Goal: Communication & Community: Share content

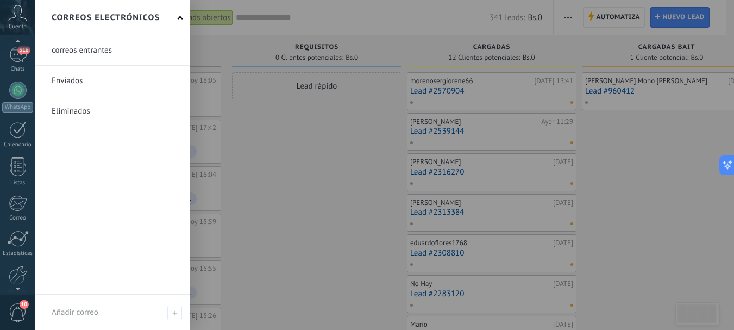
scroll to position [109, 0]
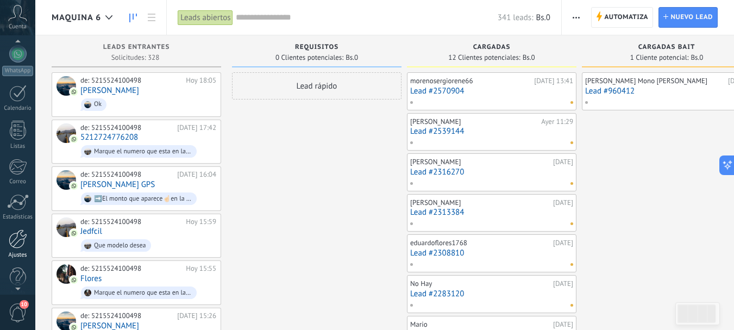
click at [18, 244] on div at bounding box center [18, 238] width 18 height 19
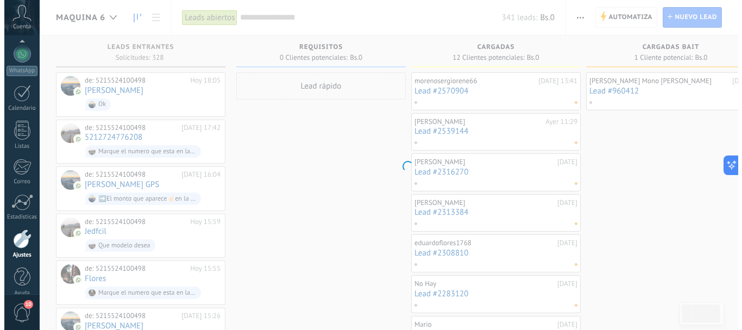
scroll to position [122, 0]
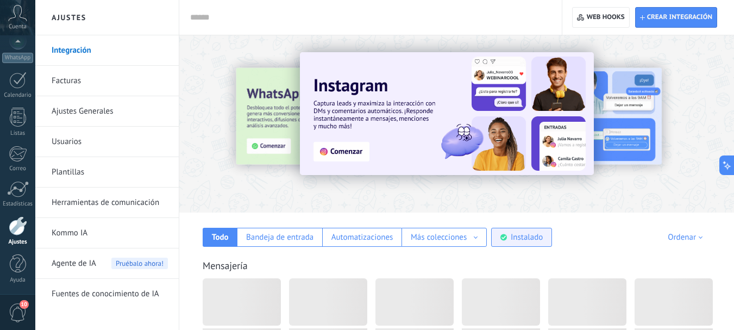
click at [535, 242] on div "Instalado" at bounding box center [527, 237] width 32 height 10
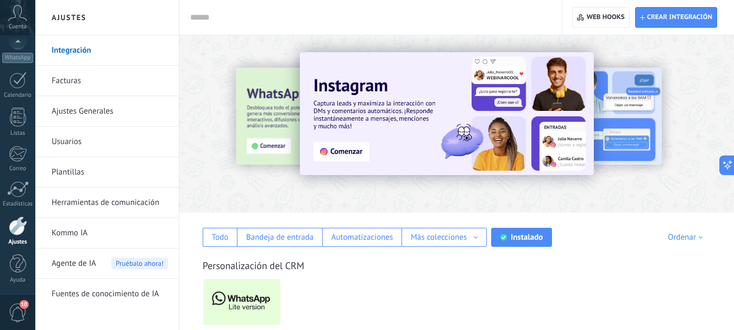
click at [131, 200] on link "Herramientas de comunicación" at bounding box center [110, 202] width 116 height 30
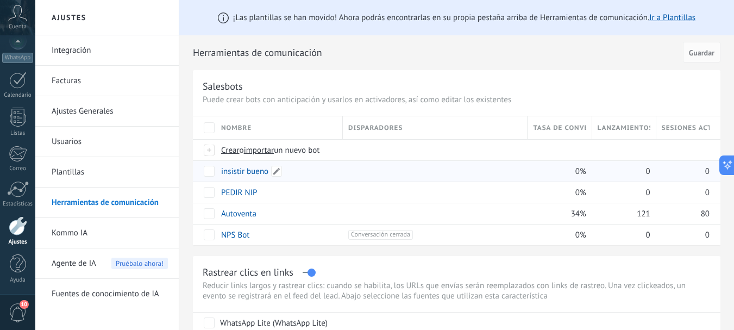
click at [249, 171] on link "insistir bueno" at bounding box center [244, 171] width 47 height 10
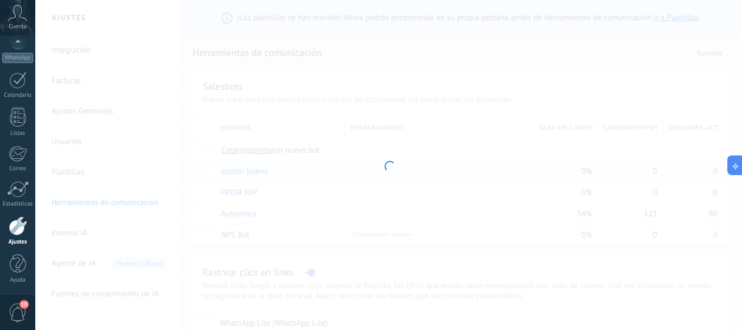
type input "**********"
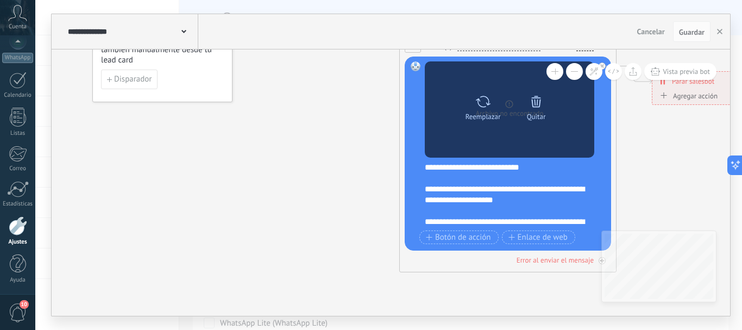
click at [482, 102] on icon at bounding box center [483, 101] width 16 height 15
click input "Subir" at bounding box center [0, 0] width 0 height 0
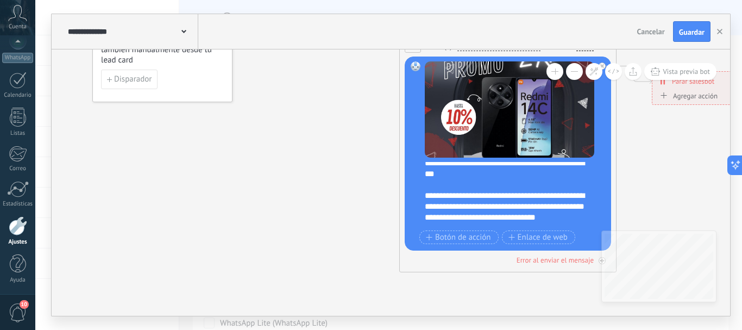
scroll to position [43, 0]
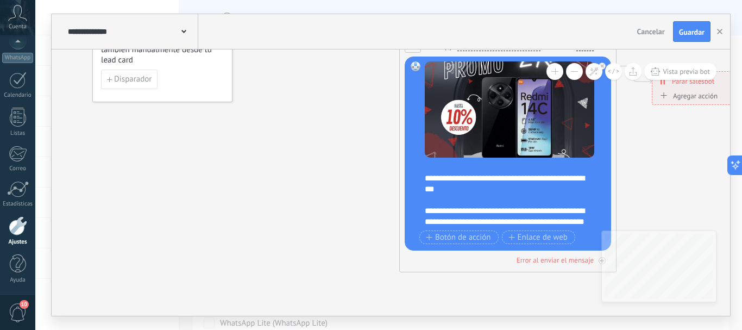
click at [513, 187] on div "**********" at bounding box center [515, 194] width 180 height 65
click at [687, 33] on span "Guardar" at bounding box center [692, 32] width 26 height 8
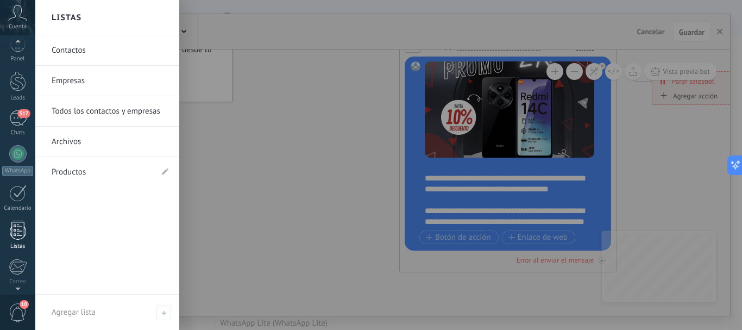
scroll to position [0, 0]
click at [18, 90] on div at bounding box center [18, 90] width 16 height 20
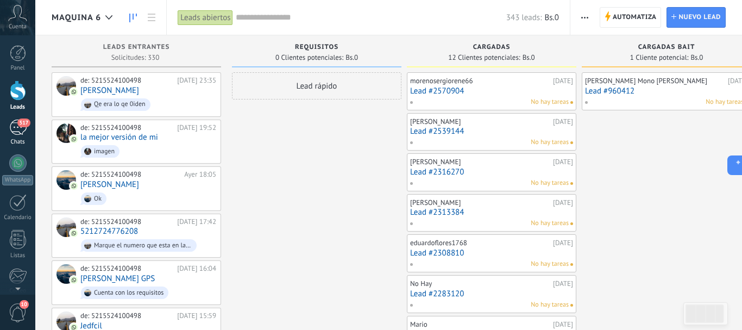
click at [12, 127] on div "517" at bounding box center [17, 127] width 17 height 16
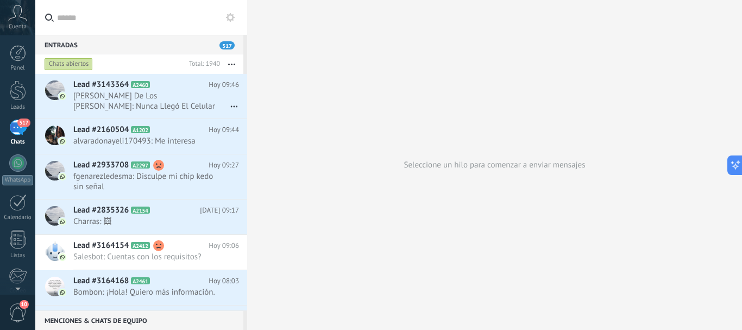
click at [123, 23] on input "text" at bounding box center [147, 17] width 181 height 35
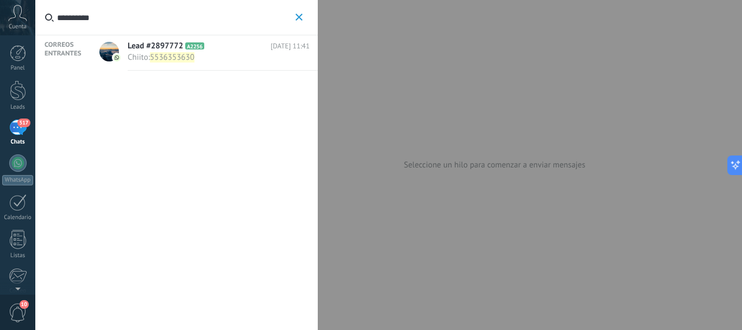
type input "**********"
click at [154, 42] on span "Lead #2897772" at bounding box center [155, 46] width 55 height 11
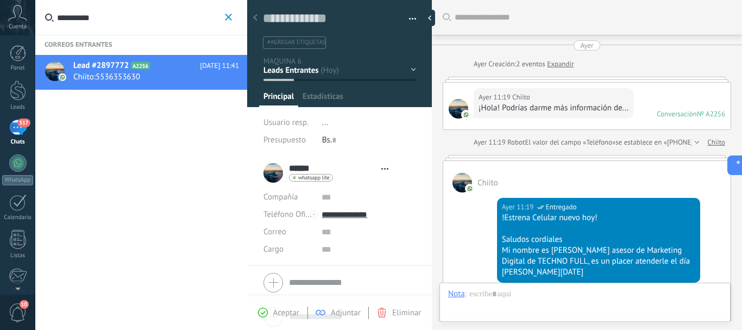
click at [414, 67] on div at bounding box center [339, 50] width 185 height 114
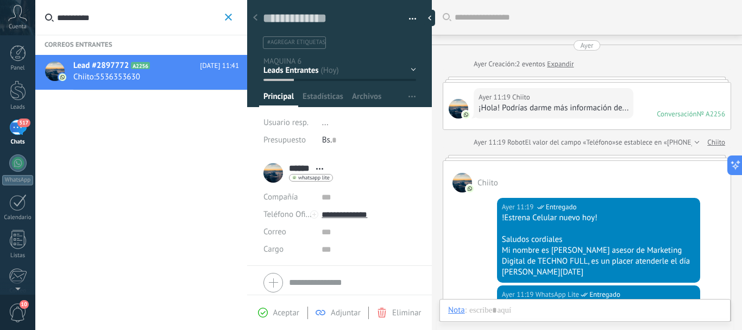
click at [0, 0] on div "REQUISITOS CARGADAS CARGADAS BAIT ALTAS Ventas Perdidos" at bounding box center [0, 0] width 0 height 0
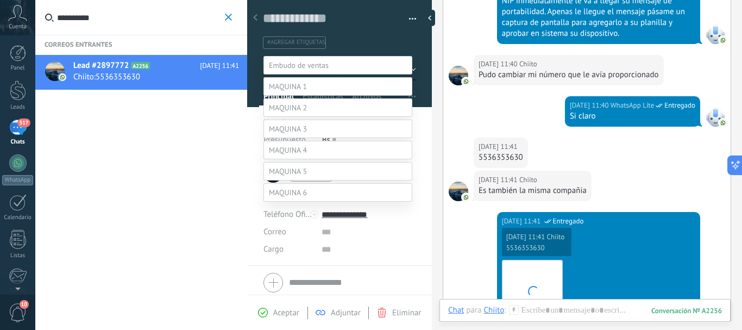
scroll to position [127, 0]
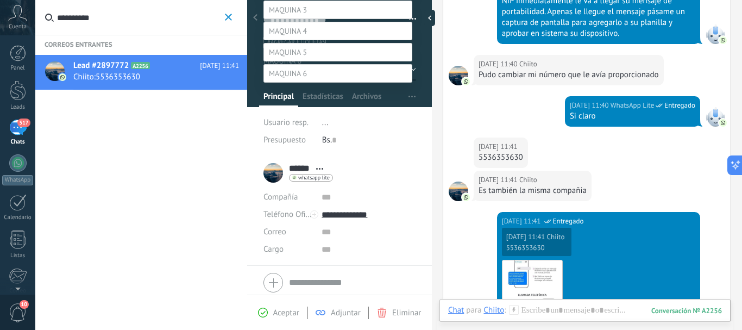
click at [0, 0] on label "CARGADAS" at bounding box center [0, 0] width 0 height 0
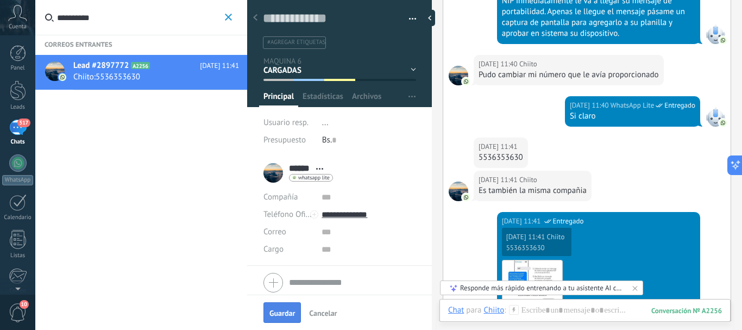
scroll to position [0, 0]
click at [282, 322] on button "Guardar" at bounding box center [281, 312] width 37 height 21
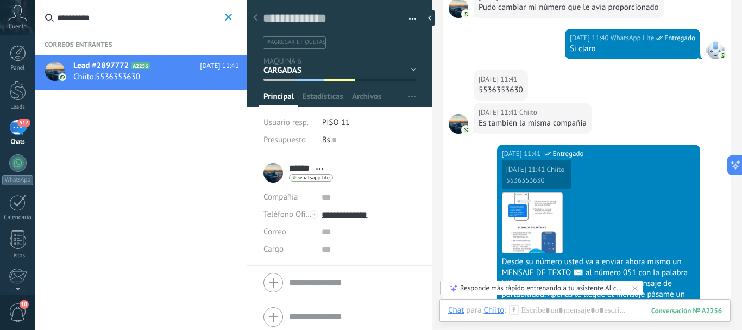
click at [229, 20] on icon "button" at bounding box center [228, 17] width 7 height 7
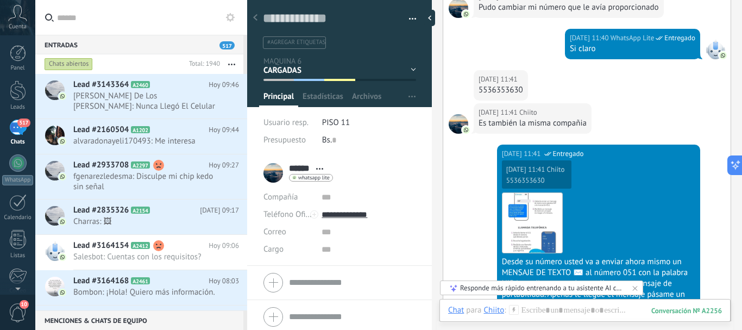
click at [148, 21] on input "text" at bounding box center [147, 17] width 181 height 35
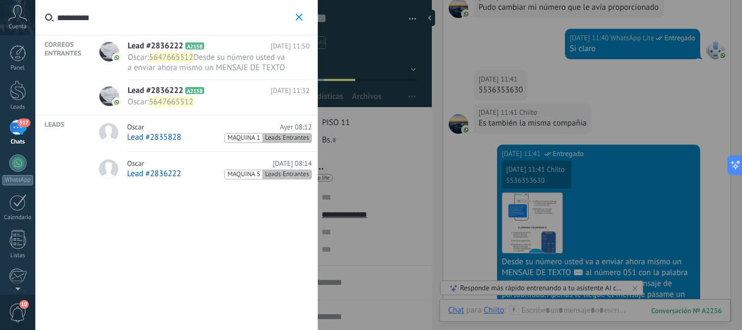
type input "**********"
click at [183, 166] on div "[PERSON_NAME][DATE] 08:14" at bounding box center [219, 163] width 185 height 9
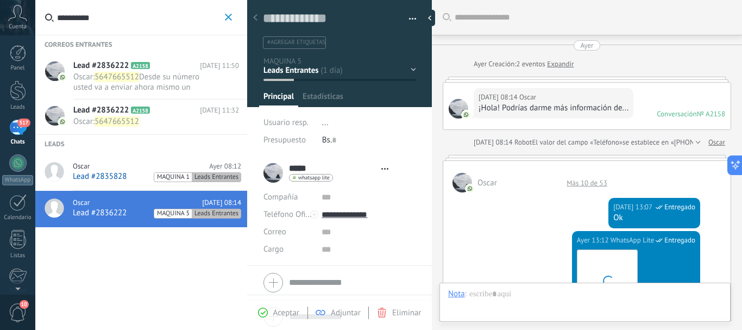
type textarea "**********"
click at [0, 0] on div "REQUISITOS CARGADAS CARGADAS BAIT ALTAS Ventas Perdidos" at bounding box center [0, 0] width 0 height 0
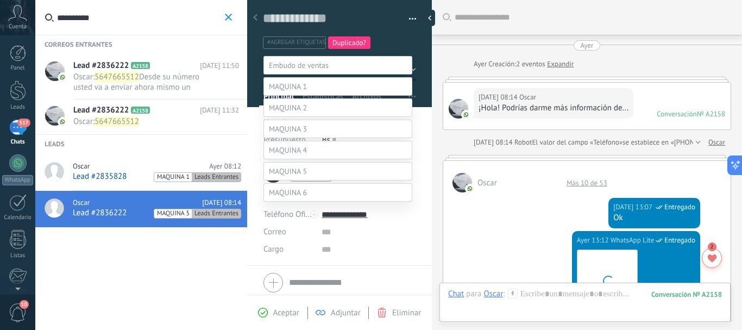
scroll to position [1017, 0]
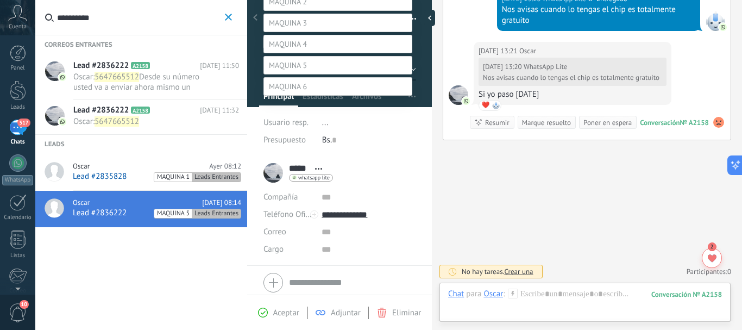
click at [0, 0] on label "CARGADAS" at bounding box center [0, 0] width 0 height 0
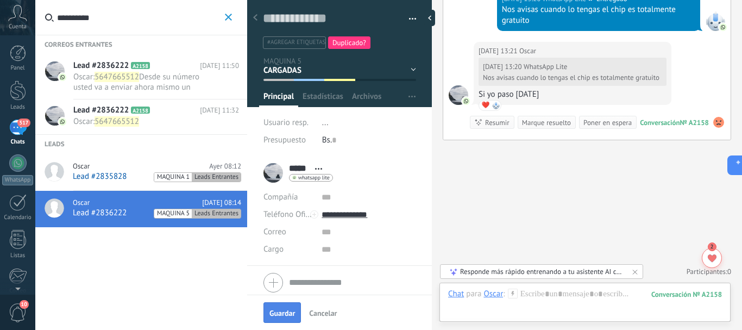
click at [284, 310] on span "Guardar" at bounding box center [282, 313] width 26 height 8
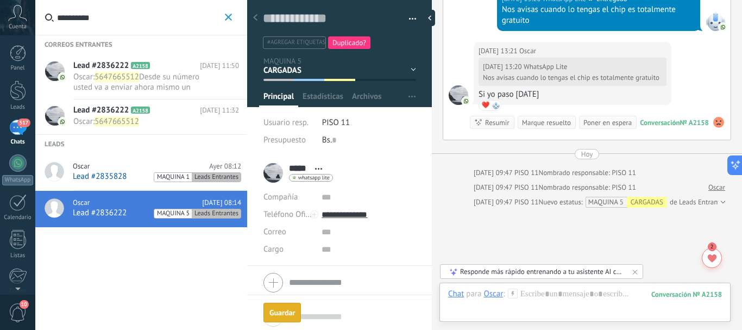
scroll to position [1084, 0]
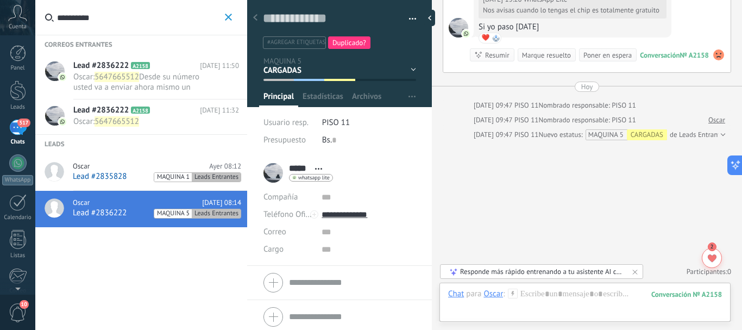
click at [231, 20] on use "button" at bounding box center [228, 17] width 7 height 7
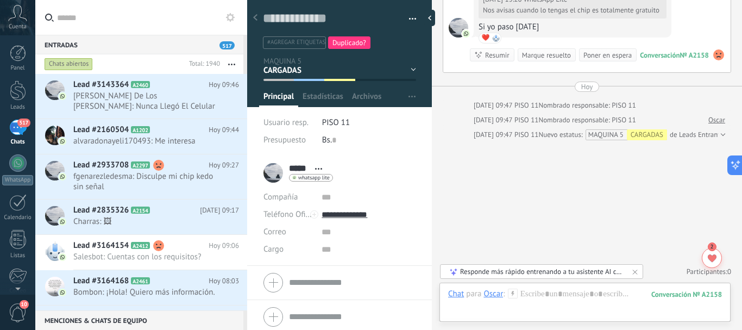
click at [145, 20] on input "text" at bounding box center [147, 17] width 181 height 35
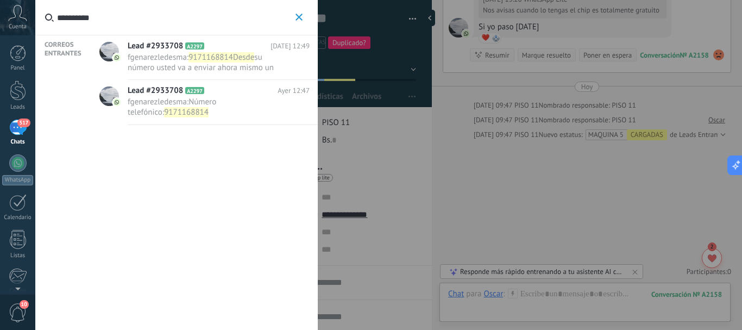
type input "**********"
click at [152, 103] on span "fgenarezledesma :" at bounding box center [158, 102] width 61 height 10
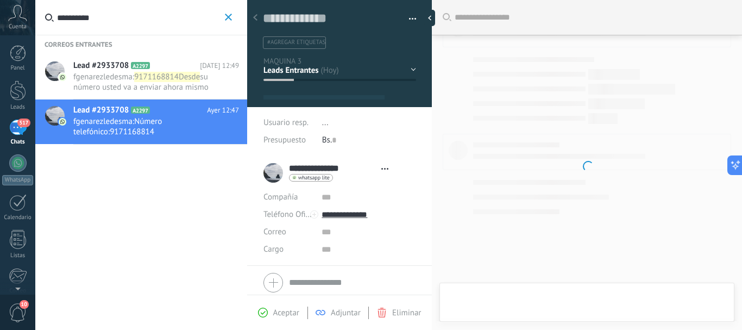
click at [0, 0] on div "REQUISITOS CARGADAS CARGADAS BAIT ALTAS Ventas Perdidos" at bounding box center [0, 0] width 0 height 0
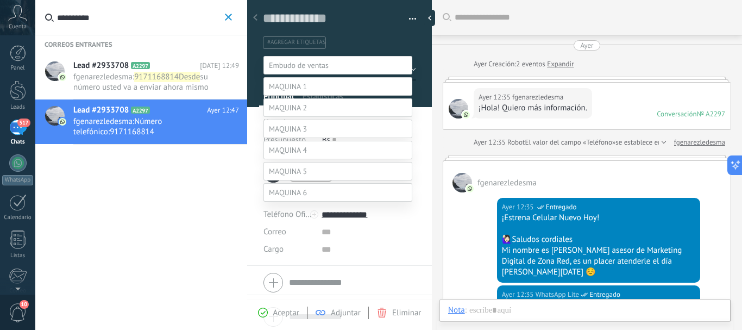
click at [0, 0] on label "CARGADAS" at bounding box center [0, 0] width 0 height 0
type textarea "**********"
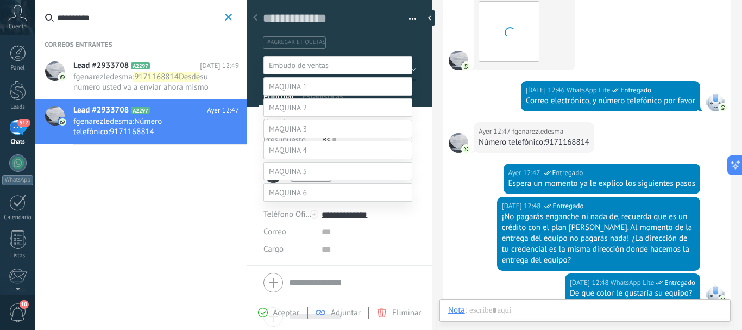
scroll to position [16, 0]
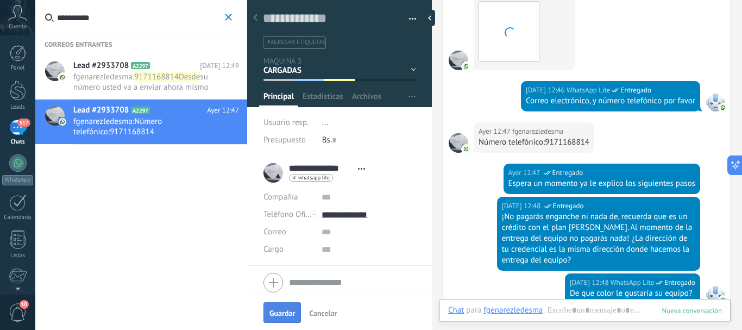
click at [281, 305] on button "Guardar" at bounding box center [281, 312] width 37 height 21
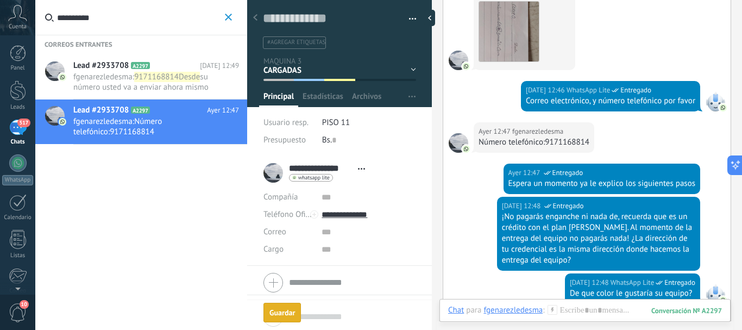
scroll to position [2546, 0]
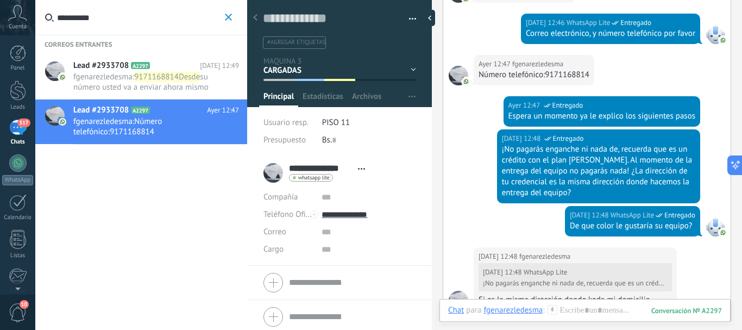
click at [229, 20] on icon "button" at bounding box center [228, 17] width 7 height 7
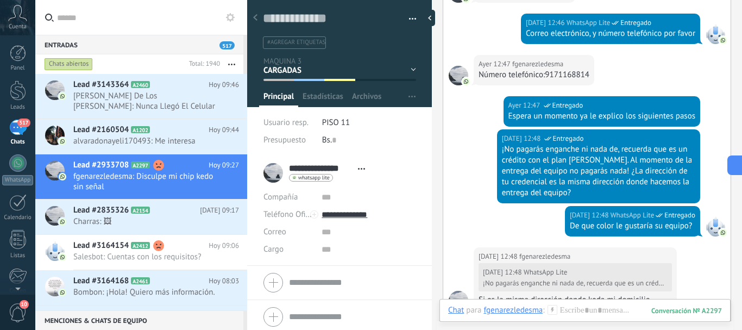
click at [150, 20] on input "text" at bounding box center [147, 17] width 181 height 35
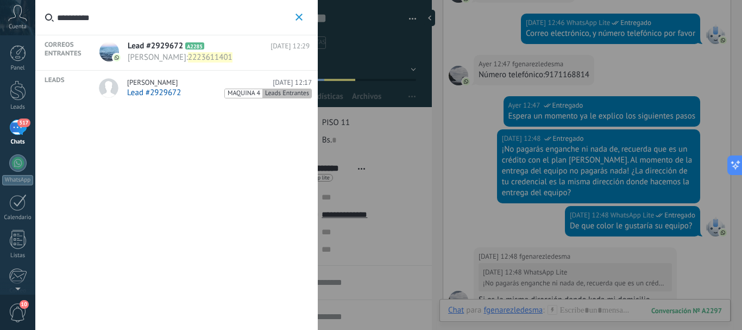
type input "**********"
click at [166, 93] on span "Lead #2929672" at bounding box center [154, 92] width 54 height 10
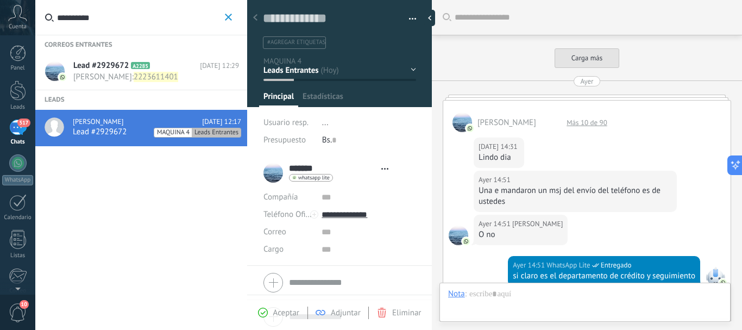
type textarea "**********"
click at [0, 0] on div "REQUISITOS CARGADAS CARGADAS BAIT ALTAS Ventas Perdidos" at bounding box center [0, 0] width 0 height 0
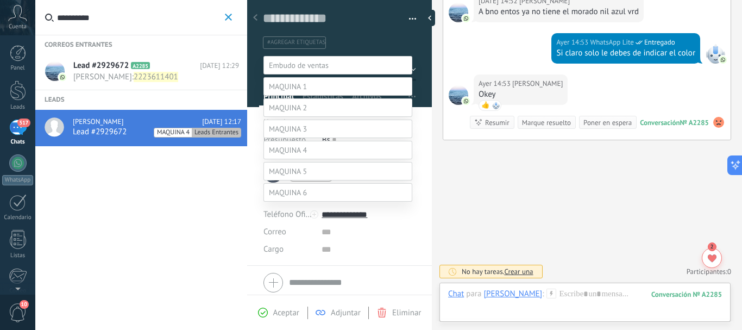
scroll to position [85, 0]
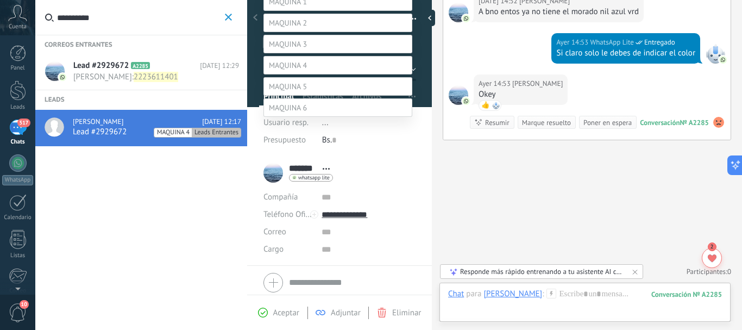
click at [0, 0] on label "CARGADAS" at bounding box center [0, 0] width 0 height 0
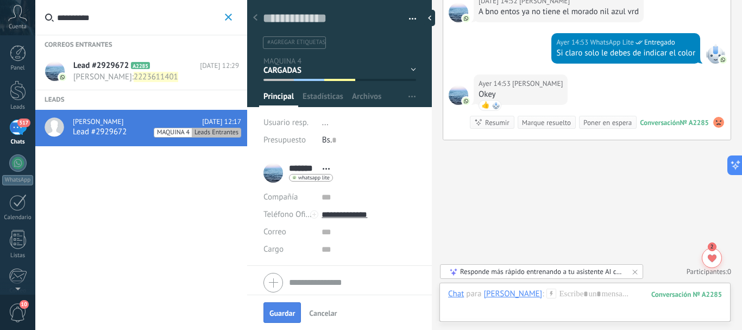
click at [269, 306] on button "Guardar" at bounding box center [281, 312] width 37 height 21
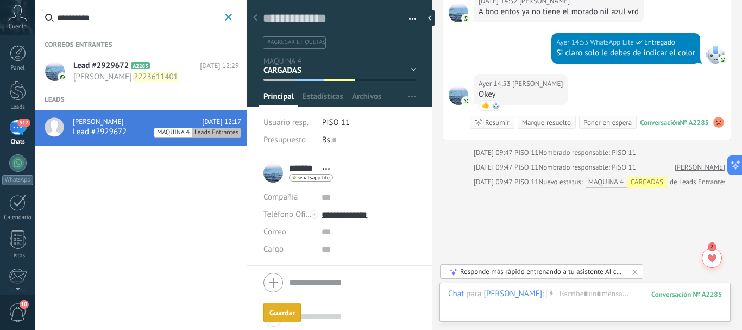
scroll to position [533, 0]
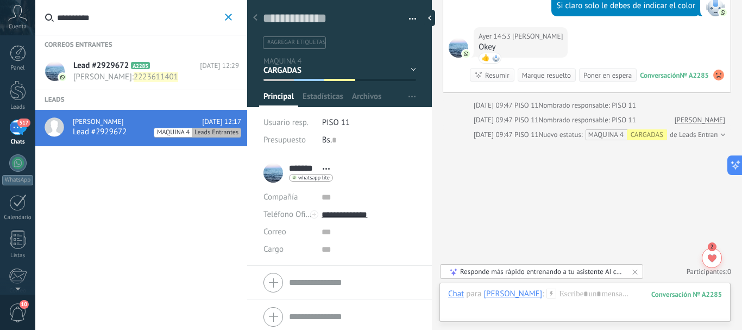
click at [225, 15] on icon "button" at bounding box center [228, 17] width 7 height 7
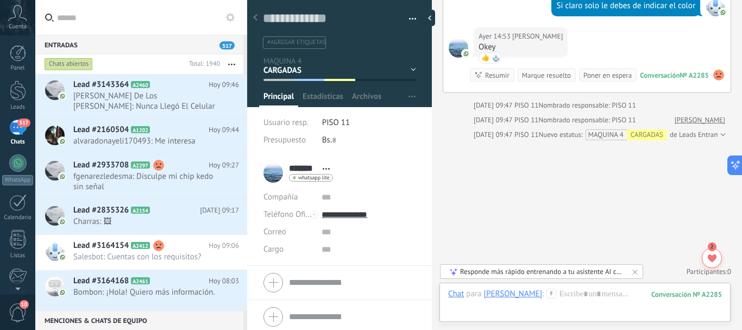
click at [154, 15] on input "text" at bounding box center [147, 17] width 181 height 35
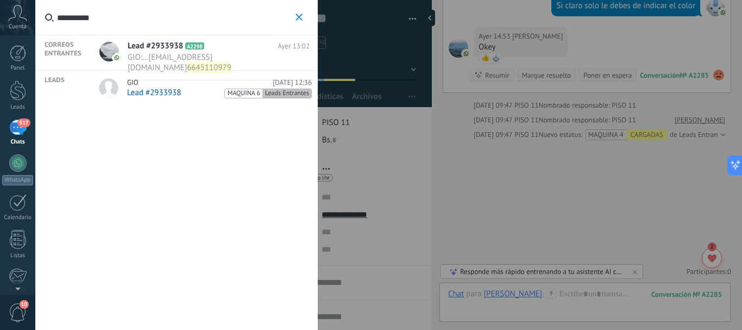
type input "**********"
click at [180, 73] on link "GIO [DATE] 12:36 Lead #2933938 MAQUINA 6 Leads Entrantes" at bounding box center [204, 89] width 228 height 36
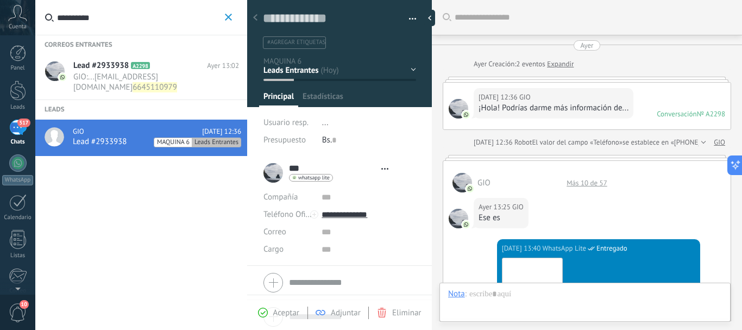
type textarea "**********"
click at [0, 0] on div "REQUISITOS CARGADAS CARGADAS BAIT ALTAS Ventas Perdidos" at bounding box center [0, 0] width 0 height 0
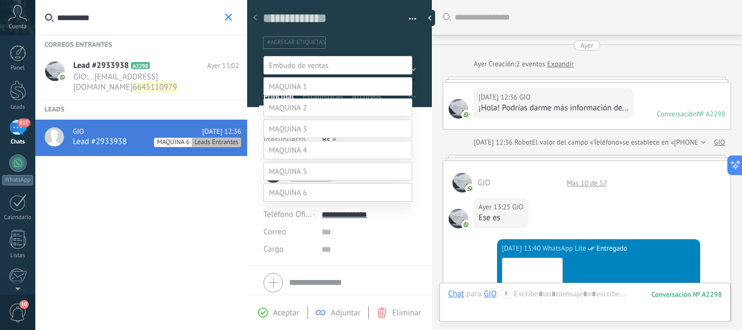
scroll to position [933, 0]
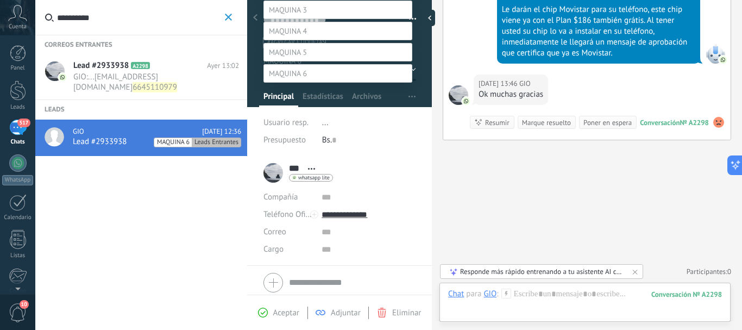
click at [0, 0] on label "CARGADAS" at bounding box center [0, 0] width 0 height 0
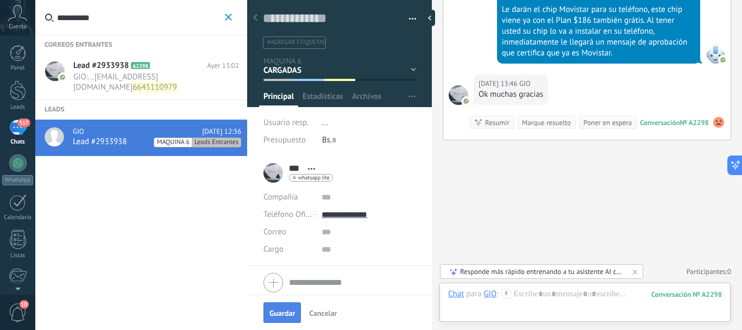
click at [278, 317] on span "Guardar" at bounding box center [282, 313] width 26 height 8
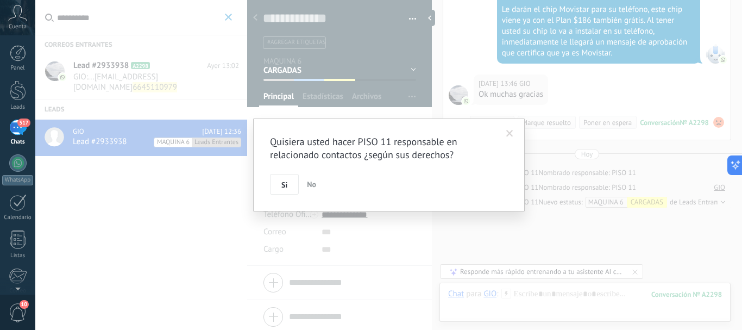
scroll to position [1000, 0]
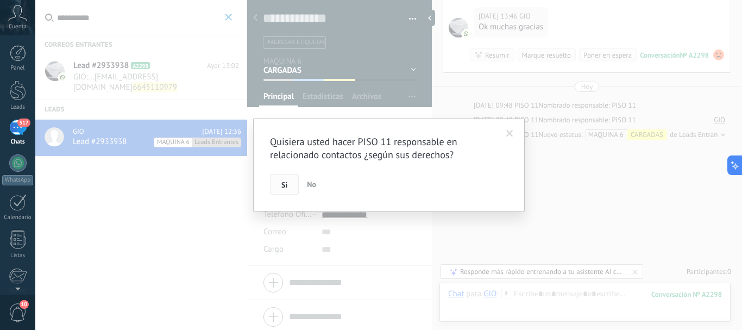
click at [282, 183] on span "Si" at bounding box center [284, 185] width 6 height 8
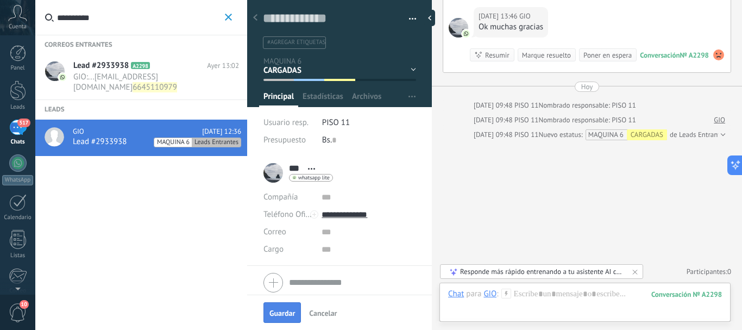
click at [280, 308] on button "Guardar" at bounding box center [281, 312] width 37 height 21
click at [223, 17] on button "**********" at bounding box center [228, 18] width 12 height 14
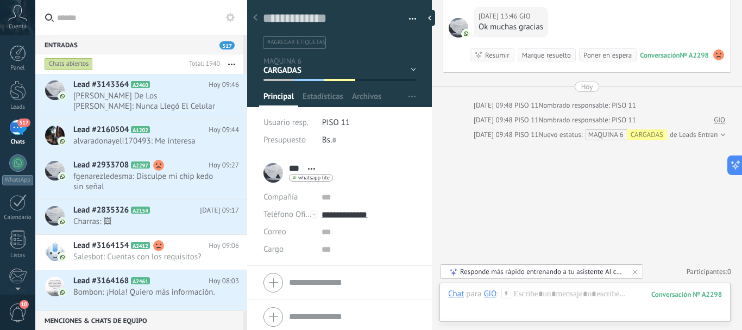
click at [133, 16] on input "text" at bounding box center [147, 17] width 181 height 35
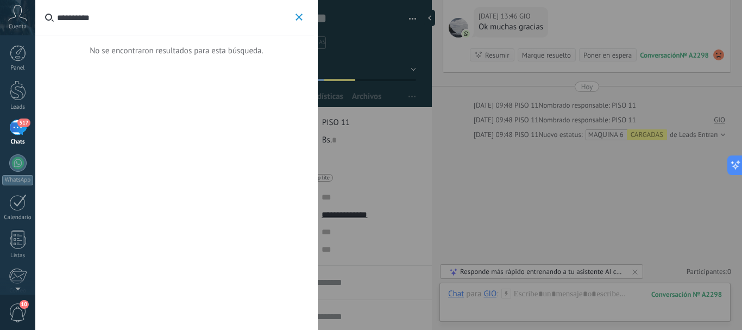
type input "**********"
click at [300, 18] on icon "button" at bounding box center [298, 17] width 7 height 7
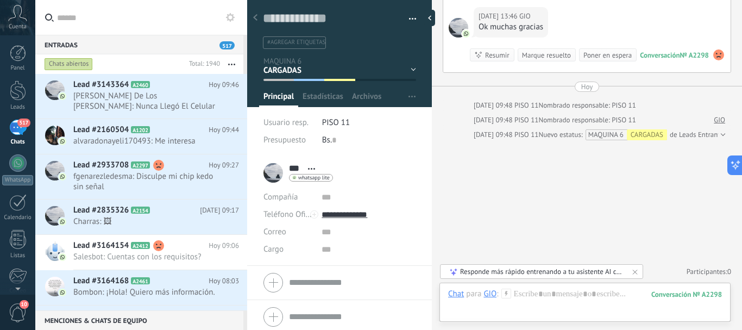
click at [133, 20] on input "text" at bounding box center [147, 17] width 181 height 35
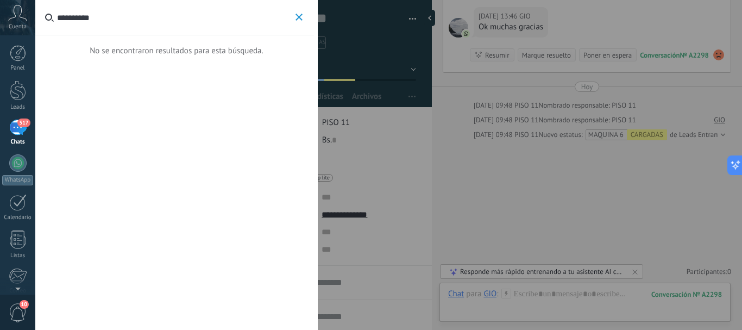
type input "**********"
click at [297, 17] on icon "button" at bounding box center [298, 17] width 7 height 7
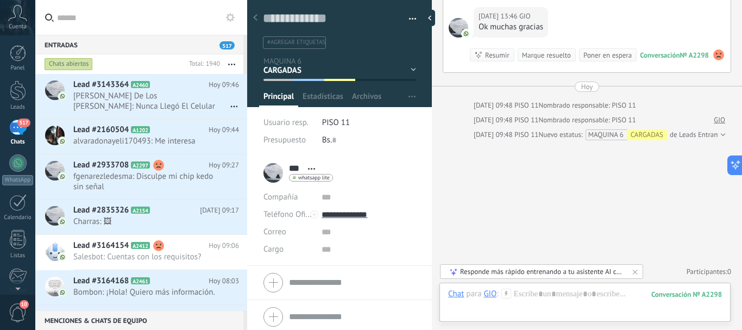
click at [206, 12] on input "text" at bounding box center [147, 17] width 181 height 35
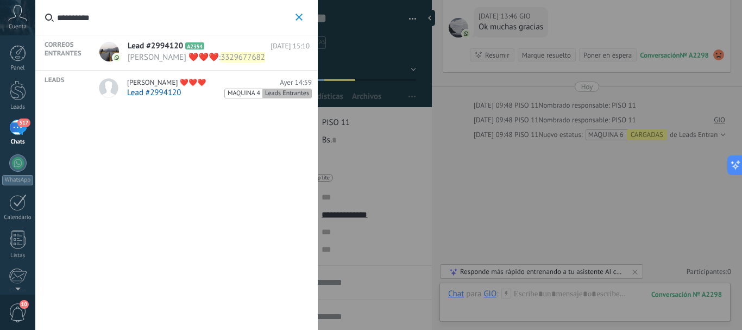
type input "**********"
click at [202, 87] on div "[PERSON_NAME] ❤️❤️❤️ [DATE] 14:59 Lead #2994120 MAQUINA 4 Leads Entrantes" at bounding box center [219, 88] width 185 height 20
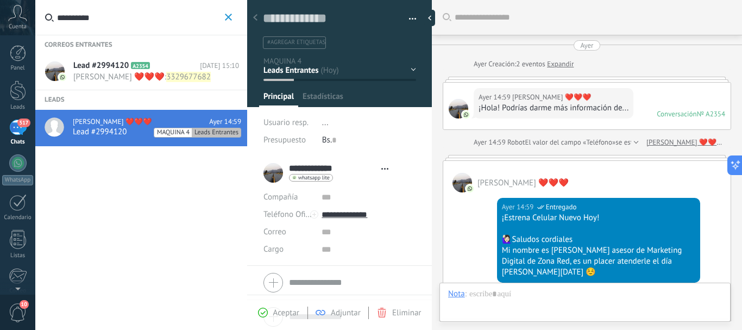
type textarea "**********"
click at [0, 0] on div "REQUISITOS CARGADAS CARGADAS BAIT ALTAS Ventas Perdidos" at bounding box center [0, 0] width 0 height 0
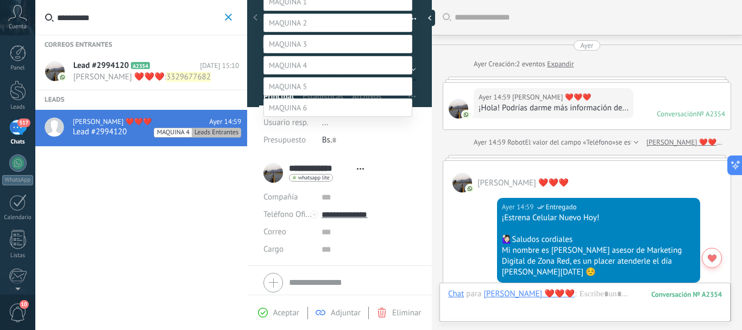
scroll to position [1222, 0]
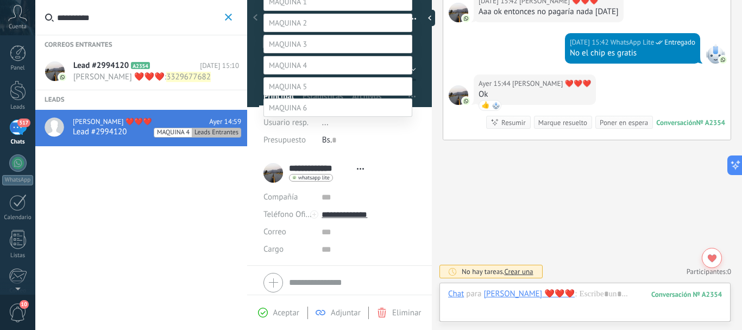
click at [0, 0] on label "CARGADAS" at bounding box center [0, 0] width 0 height 0
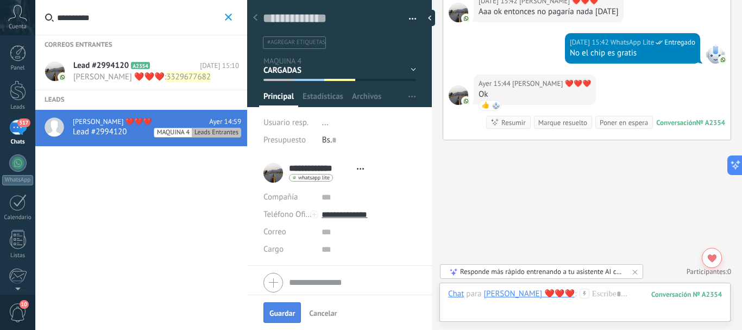
click at [283, 310] on span "Guardar" at bounding box center [282, 313] width 26 height 8
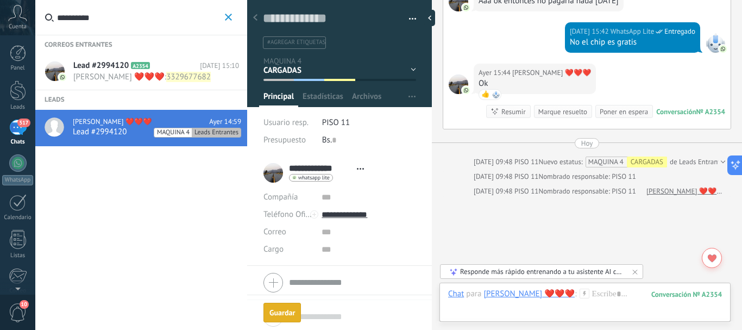
scroll to position [1289, 0]
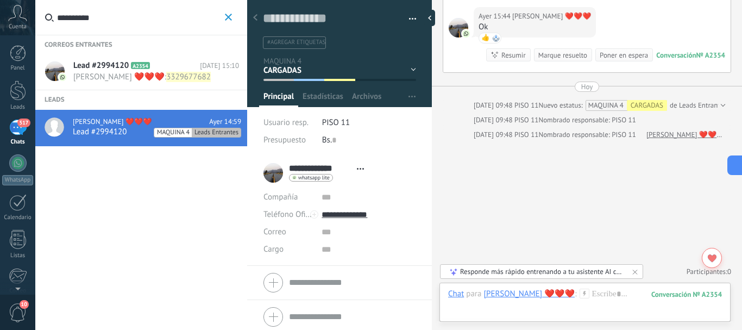
click at [226, 18] on icon "button" at bounding box center [228, 17] width 7 height 7
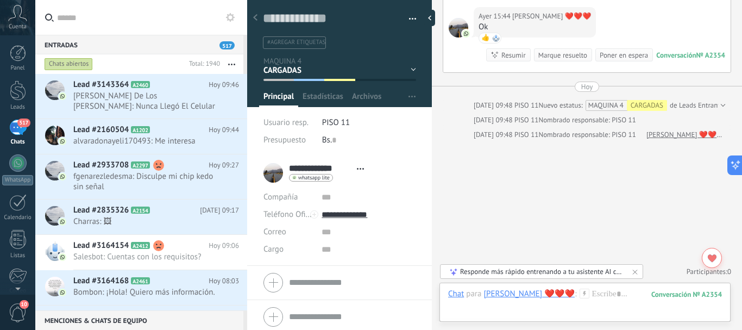
click at [102, 19] on input "text" at bounding box center [147, 17] width 181 height 35
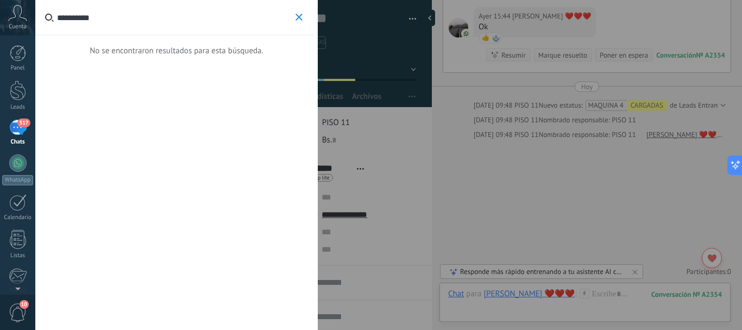
type input "**********"
click at [167, 21] on input "**********" at bounding box center [175, 17] width 236 height 35
click at [298, 16] on use "button" at bounding box center [298, 17] width 7 height 7
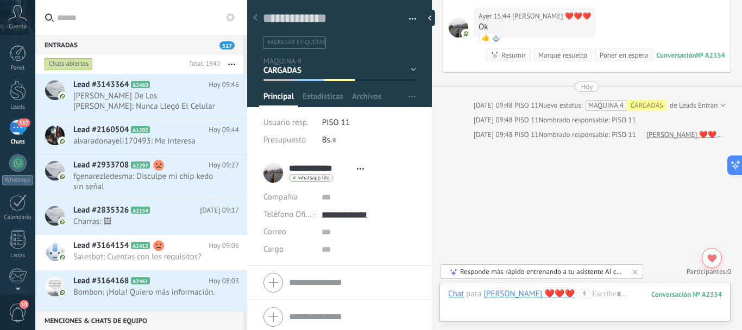
click at [129, 16] on input "text" at bounding box center [147, 17] width 181 height 35
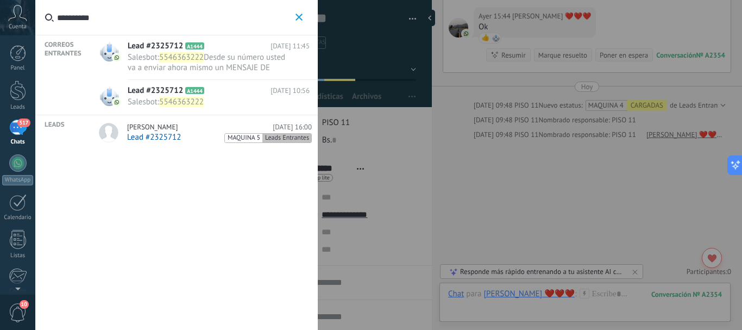
type input "**********"
click at [194, 146] on link "[PERSON_NAME] [DATE] 16:00 Lead #2325712 MAQUINA 5 Leads Entrantes" at bounding box center [204, 133] width 228 height 36
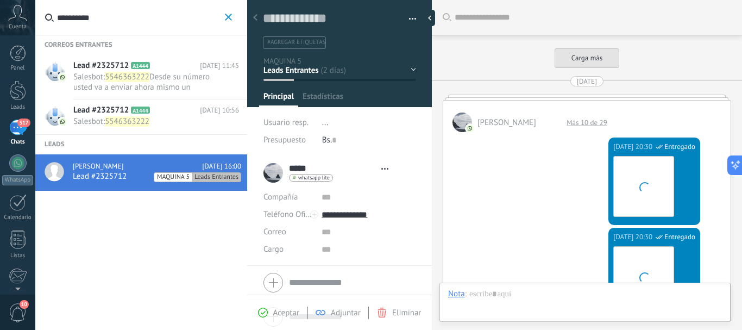
click at [0, 0] on div "REQUISITOS CARGADAS CARGADAS BAIT ALTAS Ventas Perdidos" at bounding box center [0, 0] width 0 height 0
type textarea "**********"
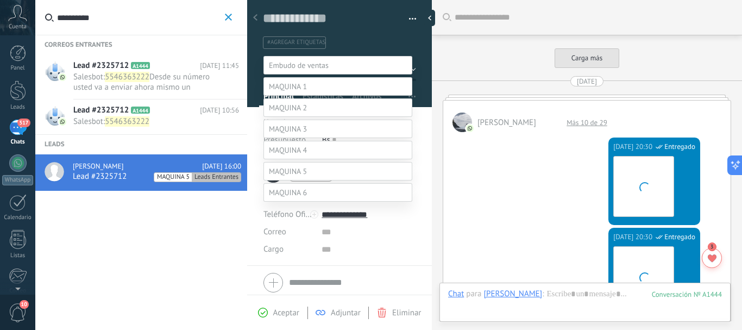
scroll to position [16, 0]
click at [0, 0] on label "CARGADAS" at bounding box center [0, 0] width 0 height 0
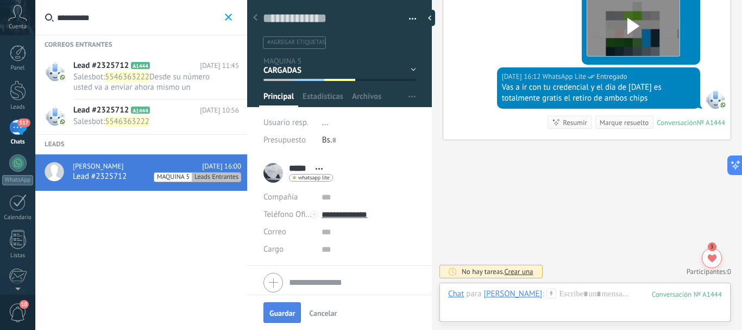
click at [290, 309] on span "Guardar" at bounding box center [282, 313] width 26 height 8
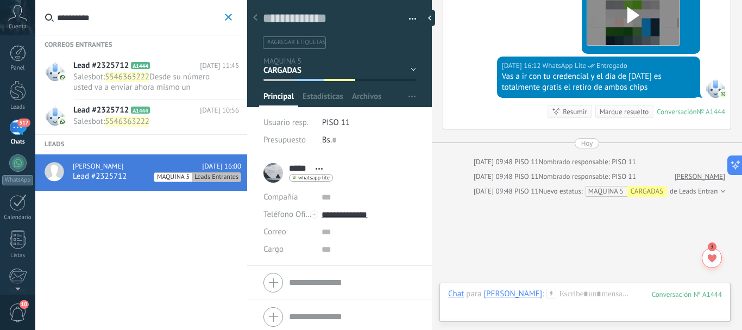
scroll to position [1688, 0]
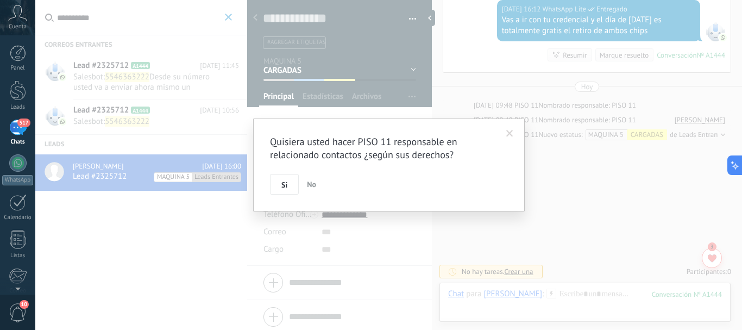
click at [229, 20] on div "Quisiera usted hacer PISO 11 responsable en relacionado contactos ¿según sus de…" at bounding box center [388, 165] width 707 height 330
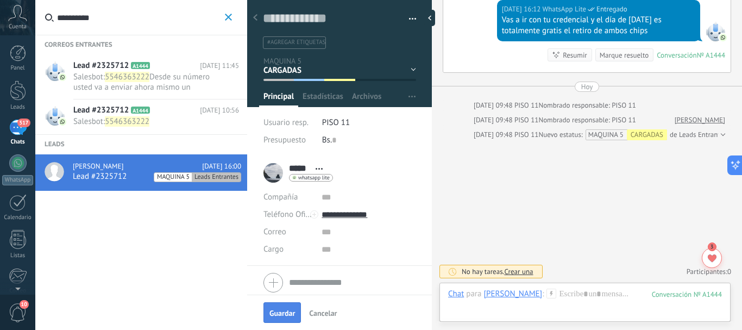
click at [283, 314] on span "Guardar" at bounding box center [282, 313] width 26 height 8
click at [229, 12] on button "**********" at bounding box center [228, 18] width 12 height 14
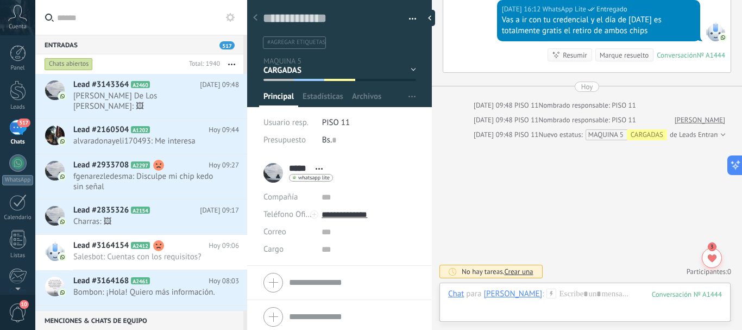
click at [144, 16] on input "text" at bounding box center [147, 17] width 181 height 35
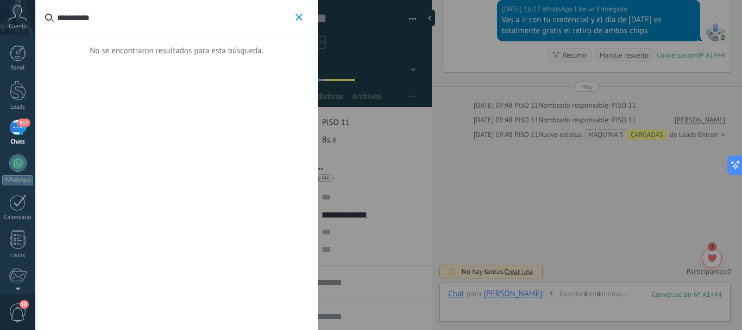
type input "**********"
click at [297, 15] on use "button" at bounding box center [298, 17] width 7 height 7
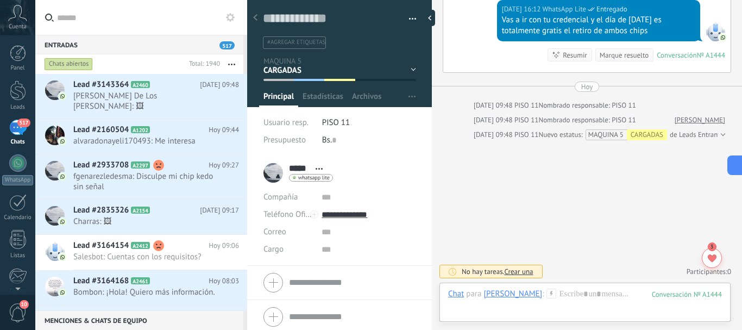
click at [168, 21] on input "text" at bounding box center [147, 17] width 181 height 35
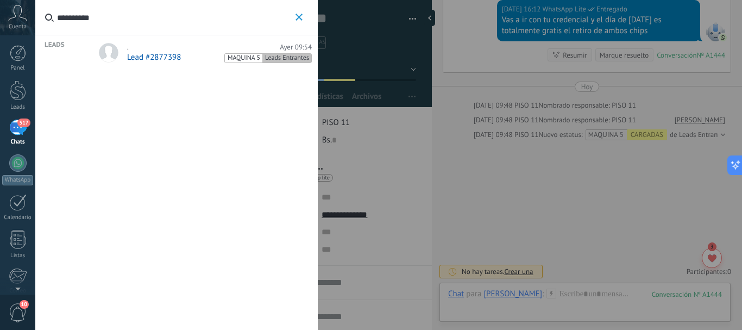
type input "**********"
click at [196, 58] on div "Lead #2877398 MAQUINA 5 Leads Entrantes" at bounding box center [219, 57] width 185 height 11
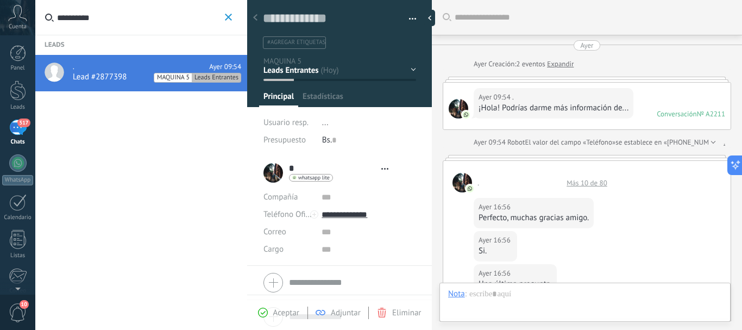
type textarea "**********"
click at [0, 0] on div "REQUISITOS CARGADAS CARGADAS BAIT ALTAS Ventas Perdidos" at bounding box center [0, 0] width 0 height 0
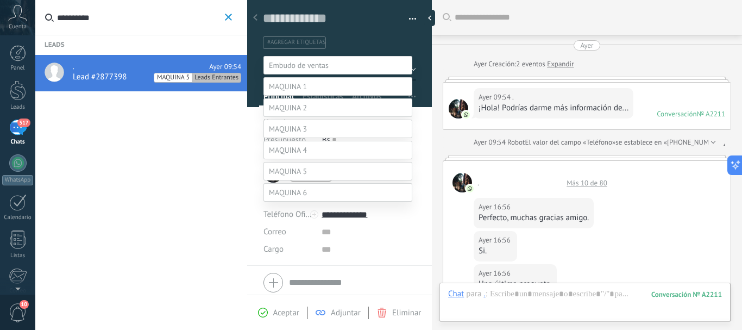
scroll to position [519, 0]
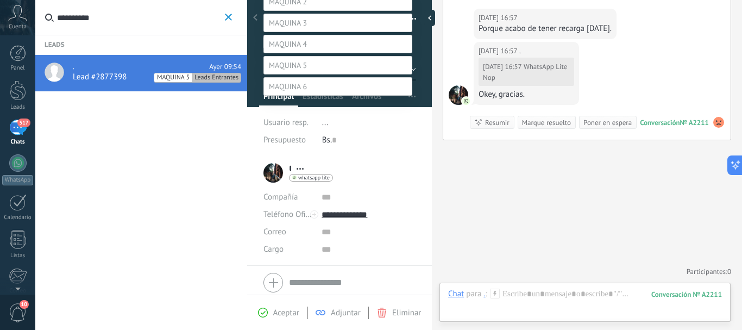
click at [0, 0] on label "CARGADAS" at bounding box center [0, 0] width 0 height 0
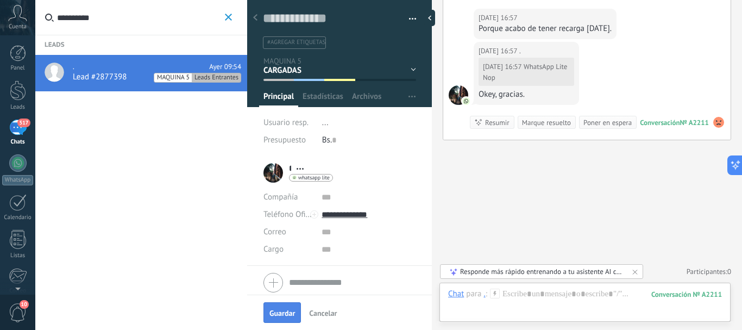
click at [281, 312] on span "Guardar" at bounding box center [282, 313] width 26 height 8
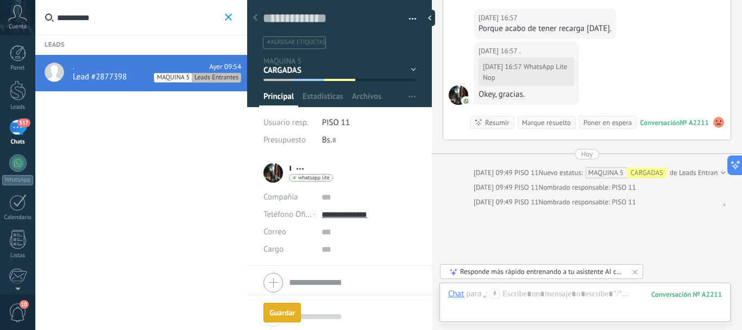
scroll to position [587, 0]
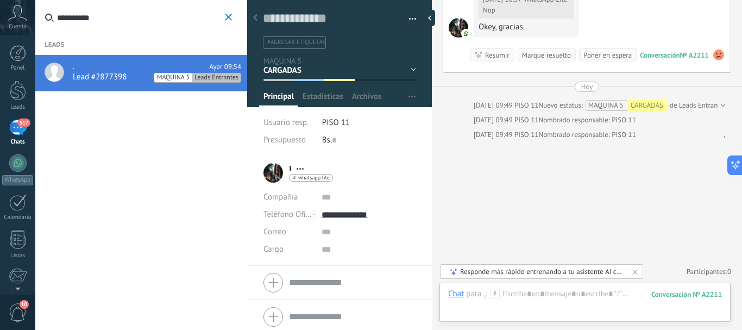
click at [225, 21] on span "button" at bounding box center [228, 18] width 7 height 8
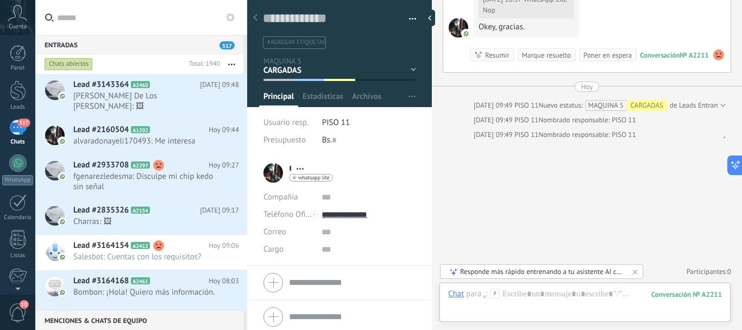
click at [110, 21] on input "text" at bounding box center [147, 17] width 181 height 35
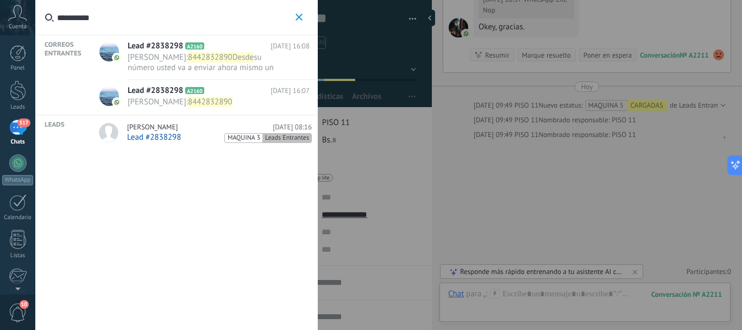
type input "**********"
click at [171, 131] on span "[PERSON_NAME]" at bounding box center [152, 127] width 51 height 9
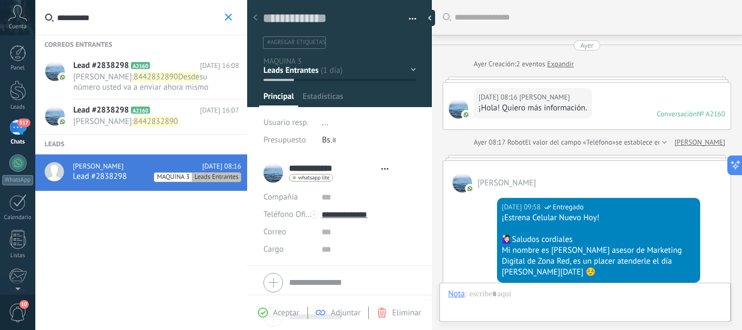
type textarea "**********"
click at [0, 0] on div "REQUISITOS CARGADAS CARGADAS BAIT ALTAS Ventas Perdidos" at bounding box center [0, 0] width 0 height 0
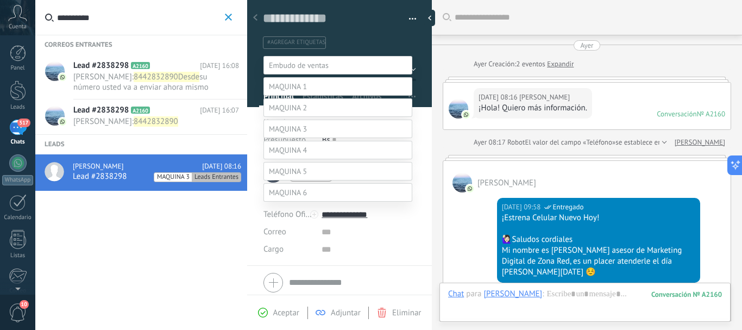
scroll to position [1215, 0]
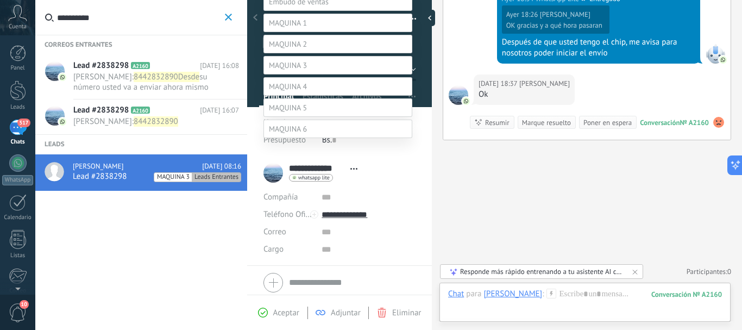
click at [0, 0] on label "CARGADAS" at bounding box center [0, 0] width 0 height 0
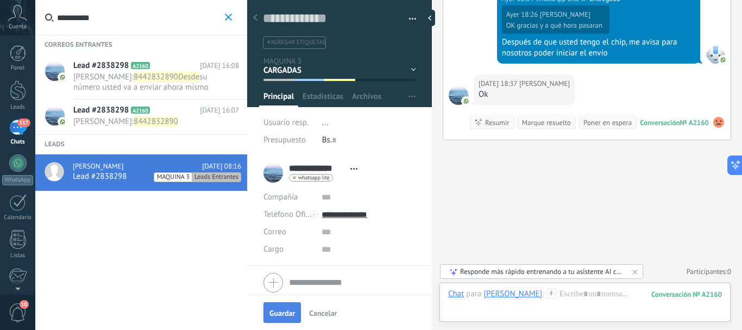
click at [293, 307] on button "Guardar" at bounding box center [281, 312] width 37 height 21
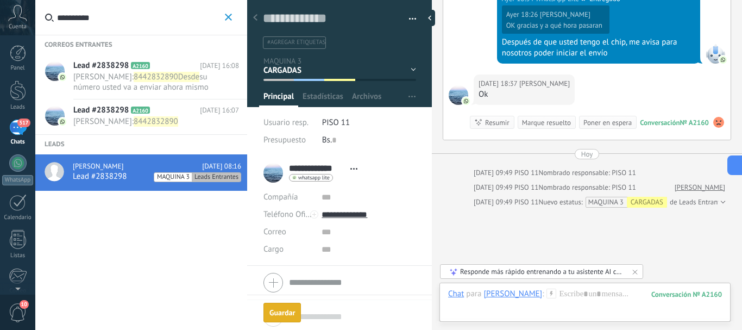
scroll to position [1282, 0]
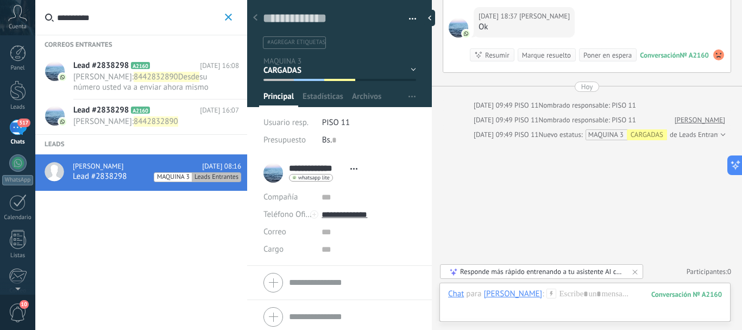
click at [228, 18] on use "button" at bounding box center [228, 17] width 7 height 7
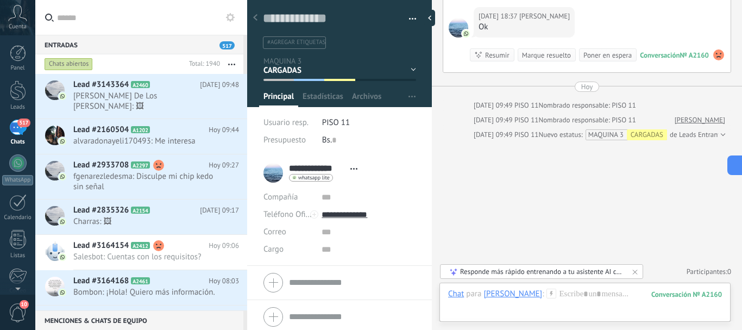
click at [171, 18] on input "text" at bounding box center [147, 17] width 181 height 35
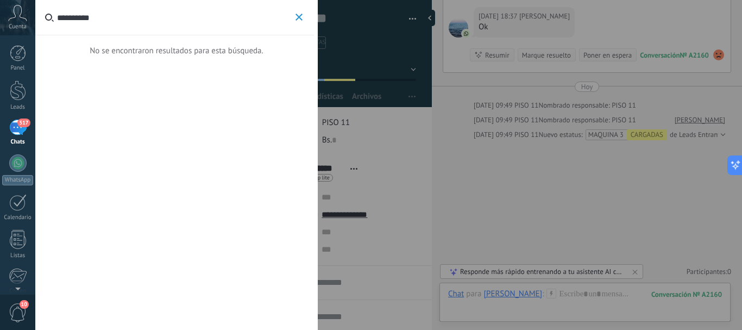
type input "**********"
click at [300, 16] on icon "button" at bounding box center [298, 17] width 7 height 7
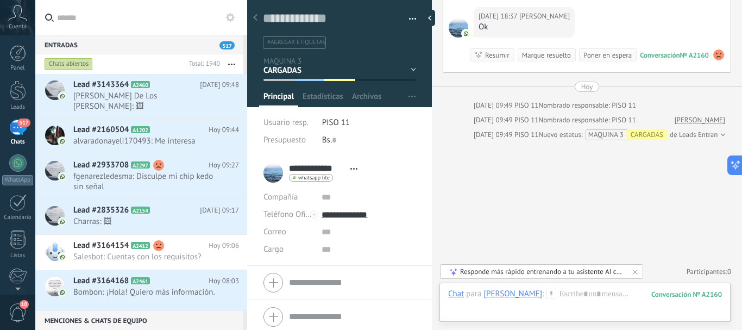
click at [206, 17] on input "text" at bounding box center [147, 17] width 181 height 35
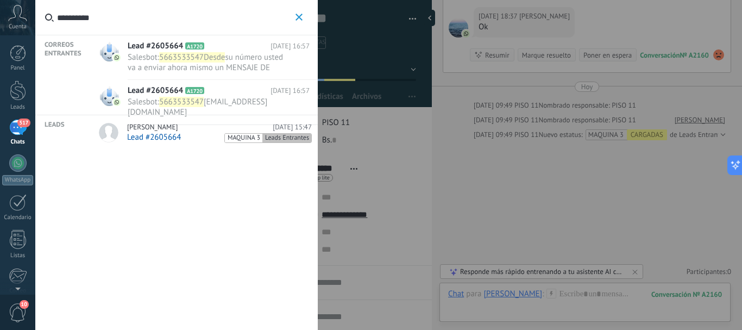
type input "**********"
click at [210, 129] on div "[PERSON_NAME] [DATE] 15:47" at bounding box center [219, 127] width 185 height 9
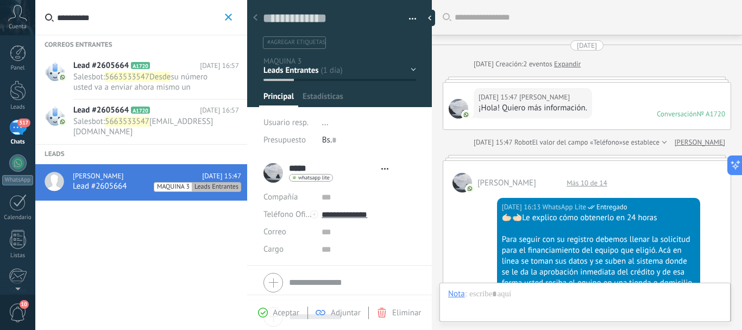
type textarea "**********"
click at [0, 0] on div "REQUISITOS CARGADAS CARGADAS BAIT ALTAS Ventas Perdidos" at bounding box center [0, 0] width 0 height 0
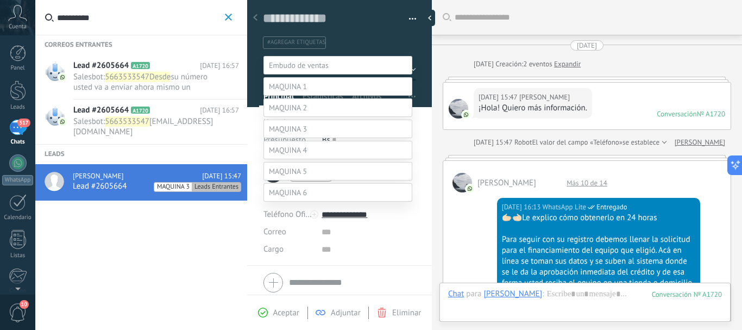
scroll to position [1755, 0]
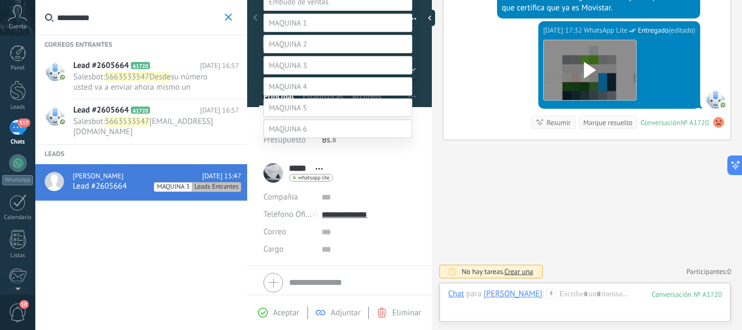
click at [0, 0] on label "CARGADAS BAIT" at bounding box center [0, 0] width 0 height 0
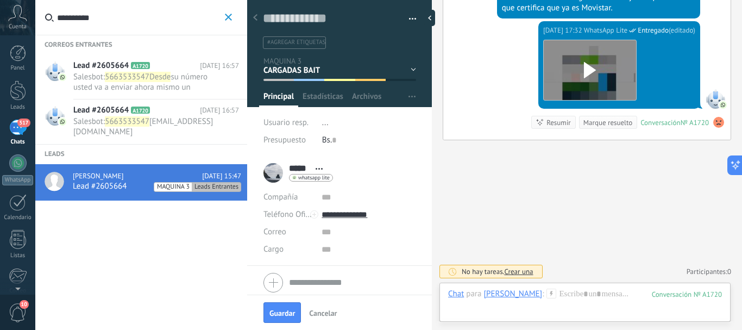
click at [0, 0] on div "REQUISITOS CARGADAS CARGADAS BAIT ALTAS Ventas Perdidos" at bounding box center [0, 0] width 0 height 0
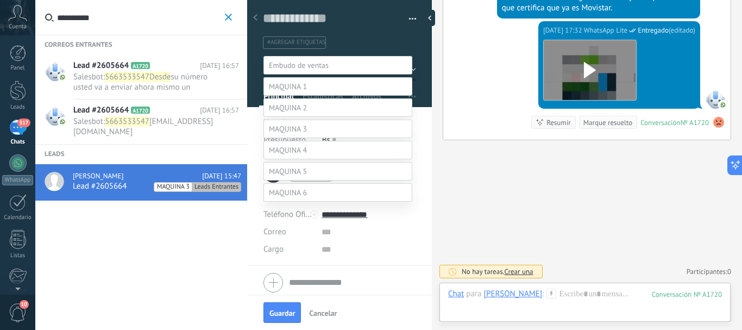
scroll to position [64, 0]
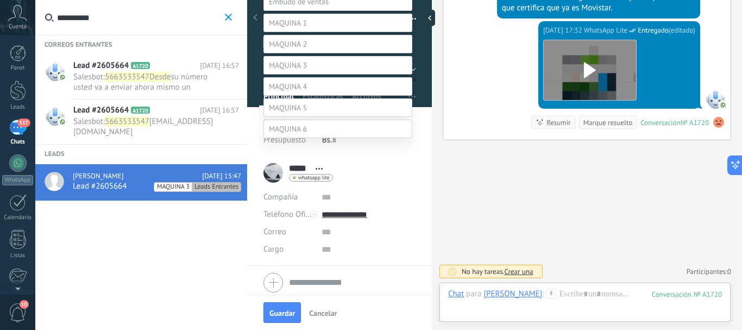
click at [0, 0] on label "CARGADAS" at bounding box center [0, 0] width 0 height 0
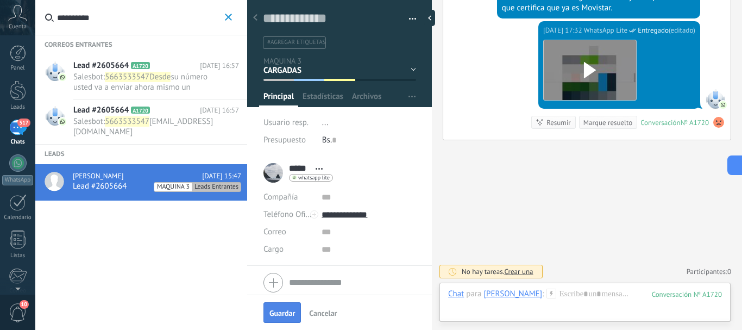
click at [278, 305] on button "Guardar" at bounding box center [281, 312] width 37 height 21
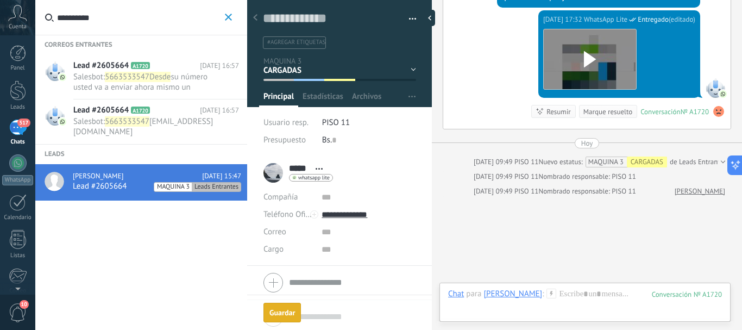
scroll to position [1822, 0]
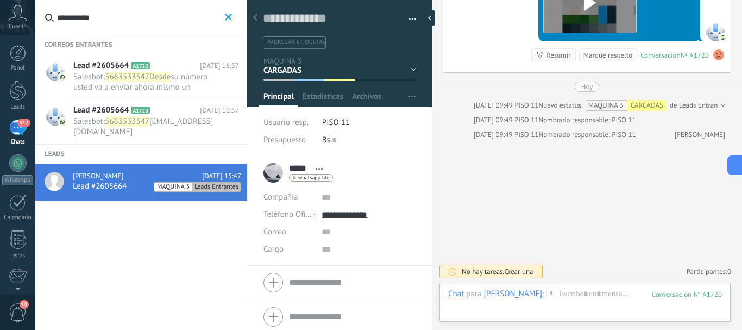
click at [227, 15] on icon "button" at bounding box center [228, 17] width 7 height 7
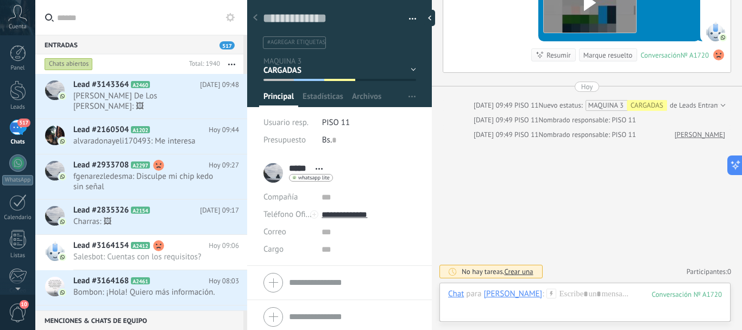
click at [178, 15] on input "text" at bounding box center [147, 17] width 181 height 35
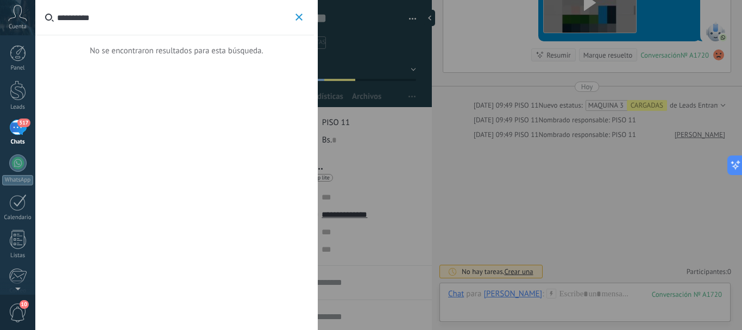
type input "**********"
click at [305, 19] on button "**********" at bounding box center [299, 18] width 12 height 14
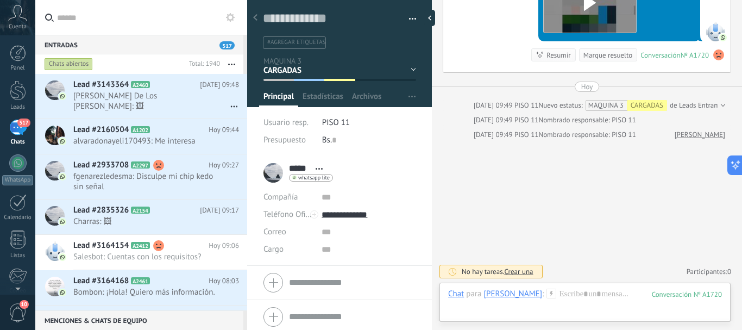
click at [199, 18] on input "text" at bounding box center [147, 17] width 181 height 35
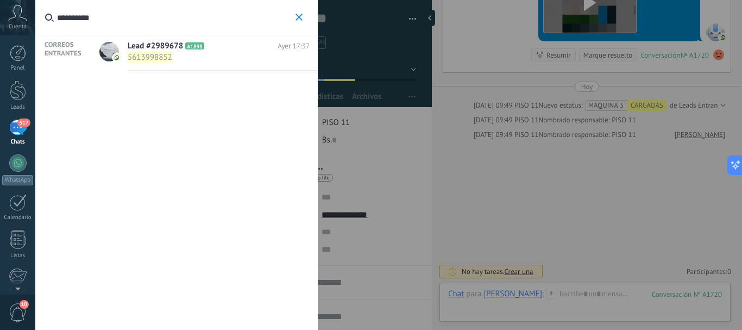
type input "**********"
click at [198, 65] on div "Lead #2989678 A1898 [DATE] 17:37 5613998852" at bounding box center [223, 52] width 190 height 34
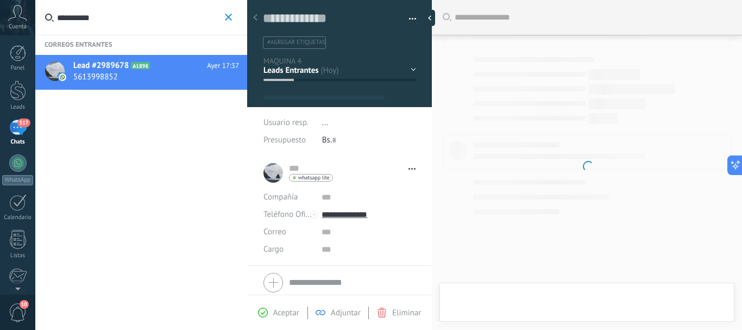
click at [0, 0] on div "REQUISITOS CARGADAS CARGADAS BAIT ALTAS Ventas Perdidos" at bounding box center [0, 0] width 0 height 0
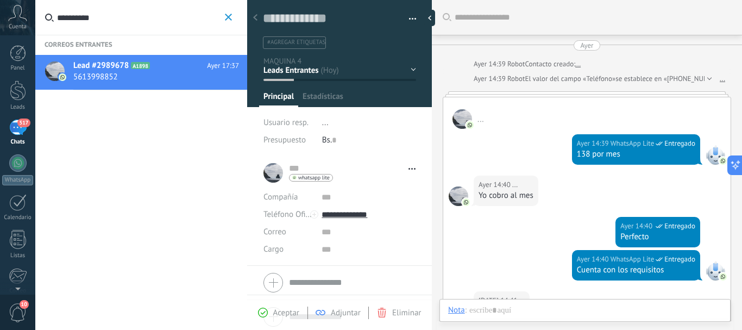
type textarea "**********"
click at [0, 0] on div "REQUISITOS CARGADAS CARGADAS BAIT ALTAS Ventas Perdidos" at bounding box center [0, 0] width 0 height 0
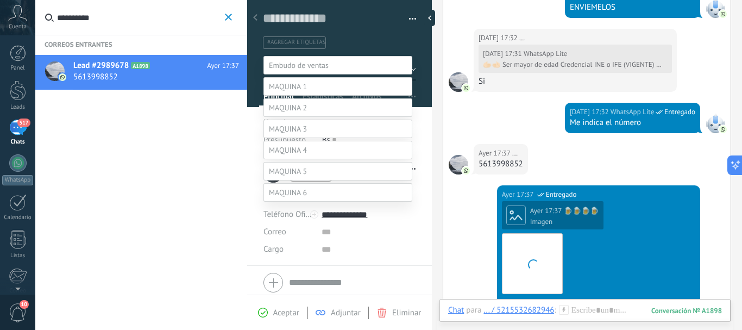
scroll to position [16, 0]
click at [0, 0] on label "CARGADAS" at bounding box center [0, 0] width 0 height 0
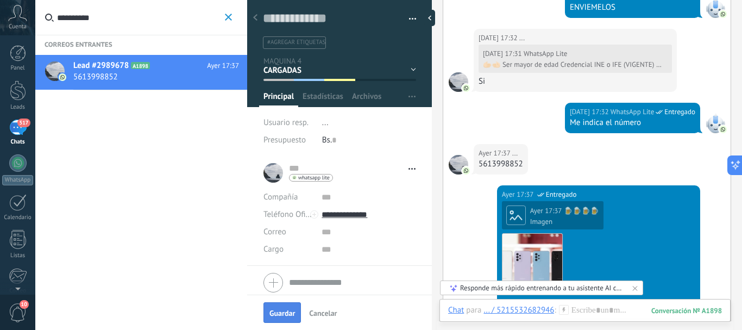
click at [295, 313] on span "Guardar" at bounding box center [282, 313] width 26 height 8
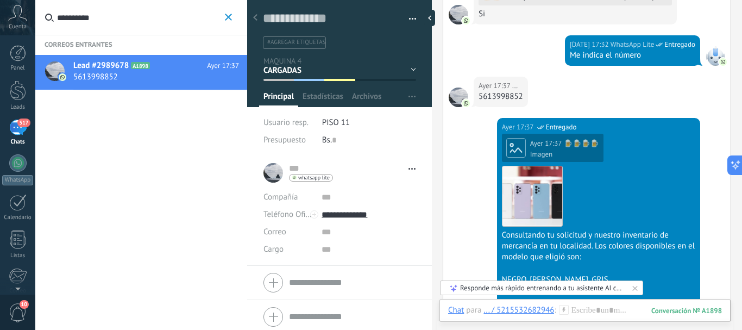
click at [229, 14] on icon "button" at bounding box center [228, 17] width 7 height 7
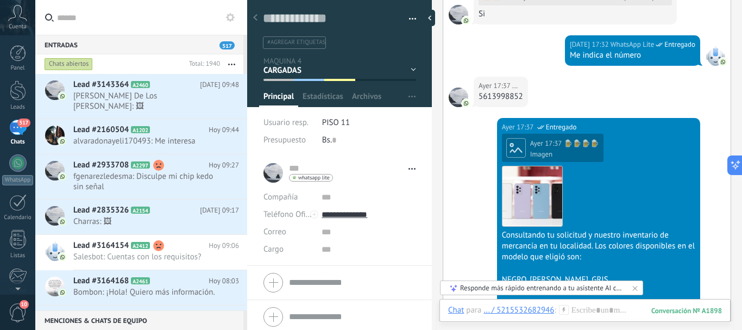
click at [124, 12] on input "text" at bounding box center [147, 17] width 181 height 35
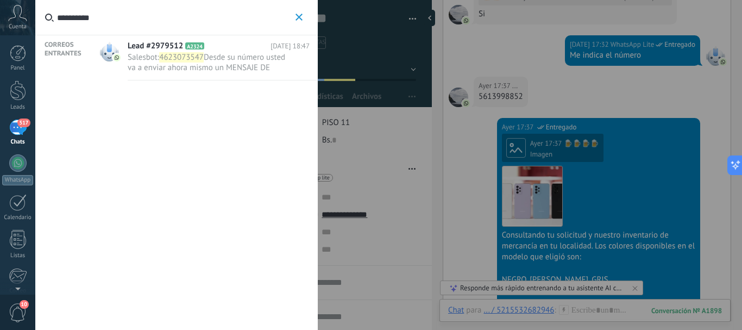
type input "**********"
click at [147, 72] on span "Desde su número usted va a enviar ahora mismo un MENSAJE DE TEXTO ✉️ al número …" at bounding box center [208, 93] width 160 height 83
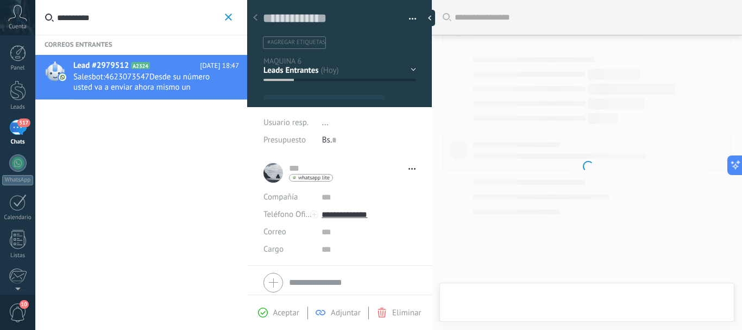
click at [0, 0] on div "REQUISITOS CARGADAS CARGADAS BAIT ALTAS Ventas Perdidos" at bounding box center [0, 0] width 0 height 0
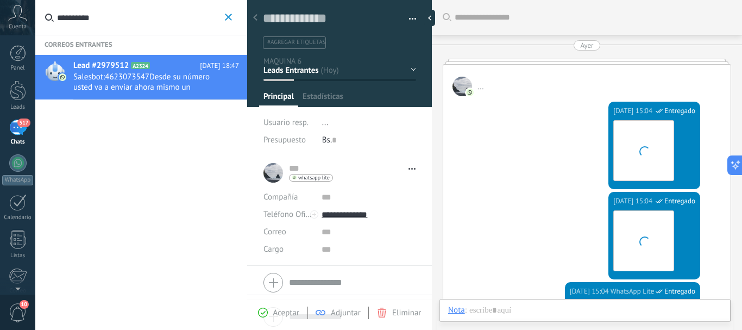
type textarea "**********"
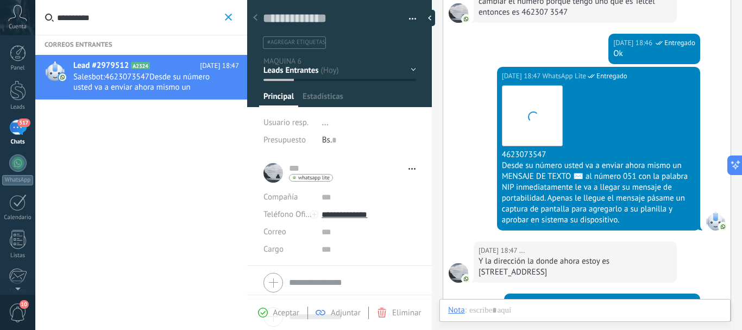
scroll to position [16, 0]
click at [0, 0] on div "REQUISITOS CARGADAS CARGADAS BAIT ALTAS Ventas Perdidos" at bounding box center [0, 0] width 0 height 0
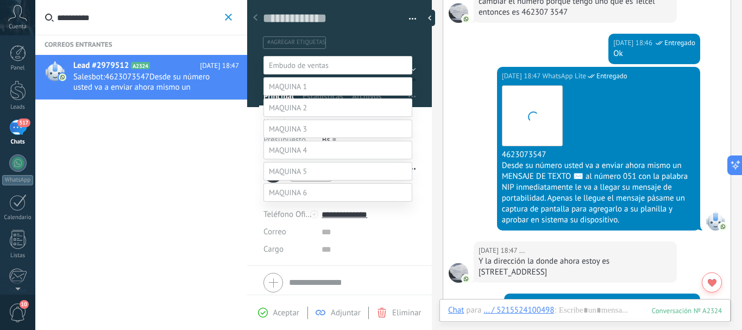
click at [0, 0] on label "CARGADAS" at bounding box center [0, 0] width 0 height 0
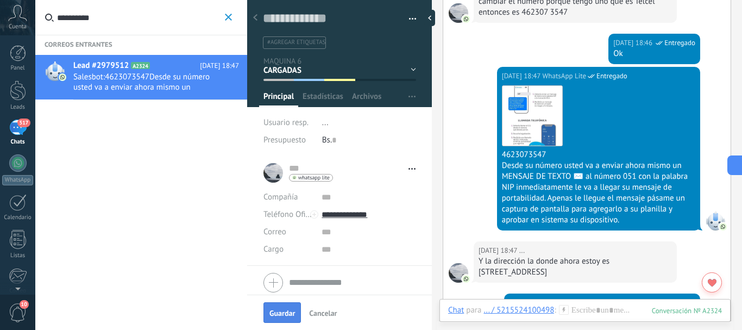
click at [273, 312] on span "Guardar" at bounding box center [282, 313] width 26 height 8
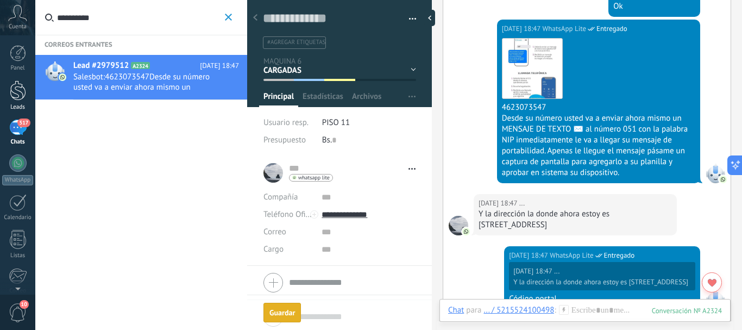
click at [24, 93] on div at bounding box center [18, 90] width 16 height 20
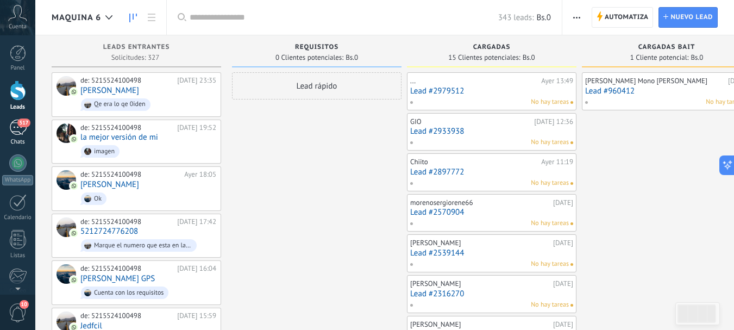
click at [14, 126] on div "517" at bounding box center [17, 127] width 17 height 16
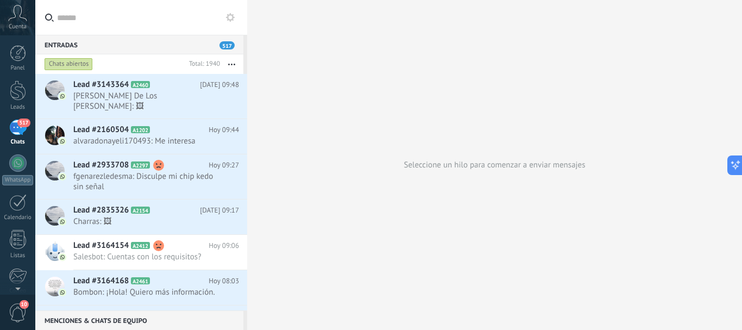
click at [96, 19] on input "text" at bounding box center [147, 17] width 181 height 35
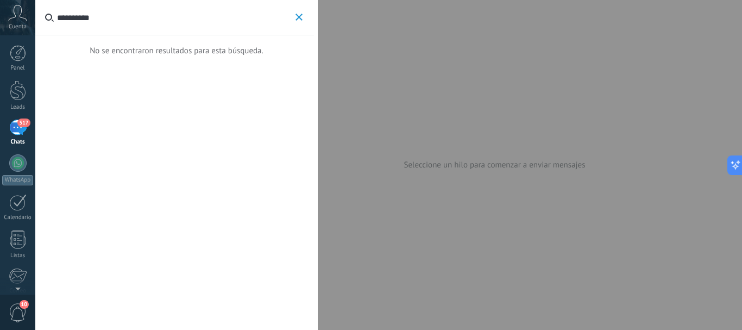
type input "**********"
click at [297, 20] on icon "button" at bounding box center [298, 17] width 7 height 7
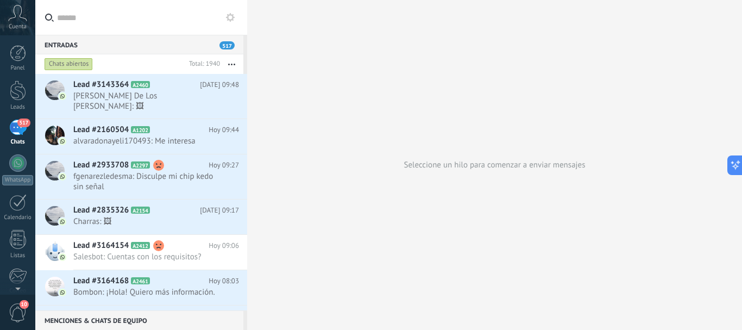
click at [135, 24] on input "text" at bounding box center [147, 17] width 181 height 35
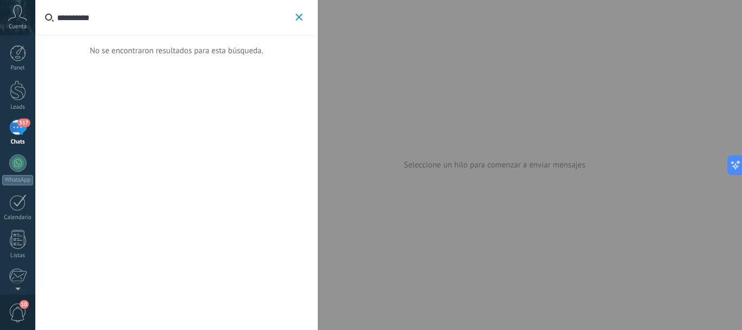
type input "**********"
click at [301, 16] on icon "button" at bounding box center [298, 17] width 7 height 7
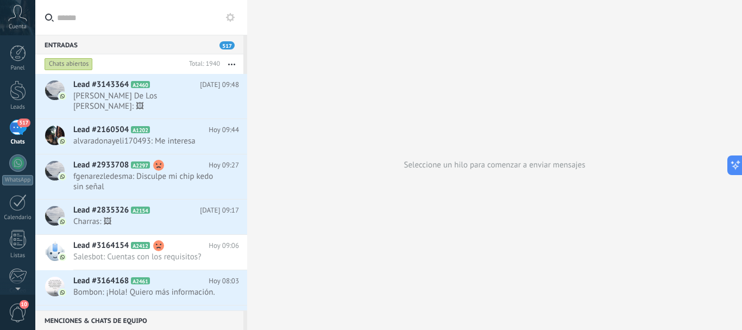
click at [98, 24] on input "text" at bounding box center [147, 17] width 181 height 35
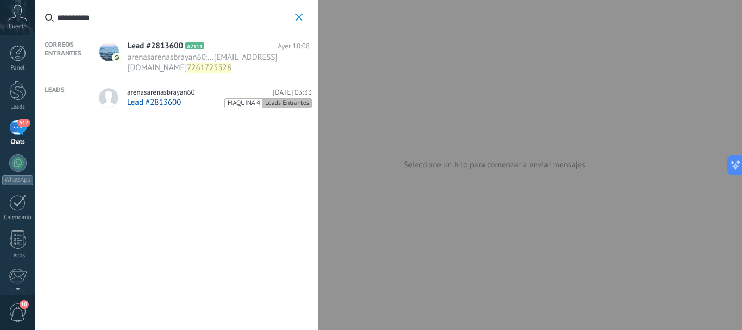
type input "**********"
click at [162, 105] on span "Lead #2813600" at bounding box center [154, 102] width 54 height 10
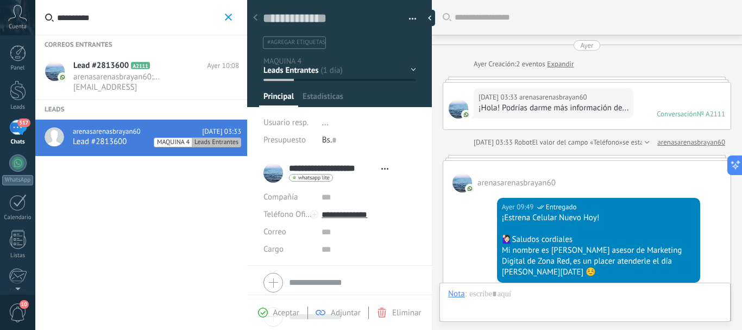
type textarea "**********"
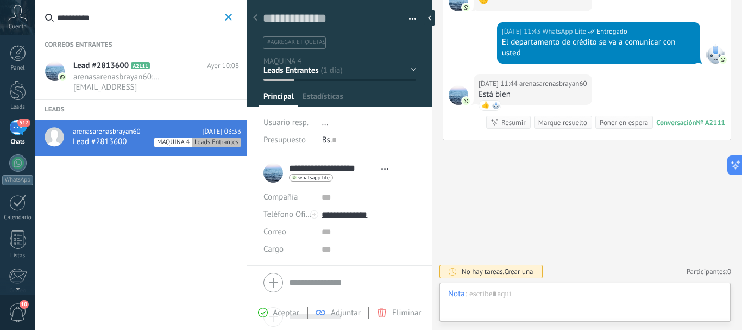
click at [0, 0] on div "REQUISITOS CARGADAS CARGADAS BAIT ALTAS Ventas Perdidos" at bounding box center [0, 0] width 0 height 0
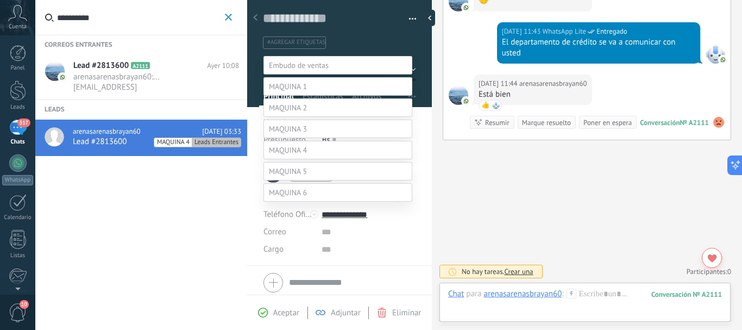
scroll to position [85, 0]
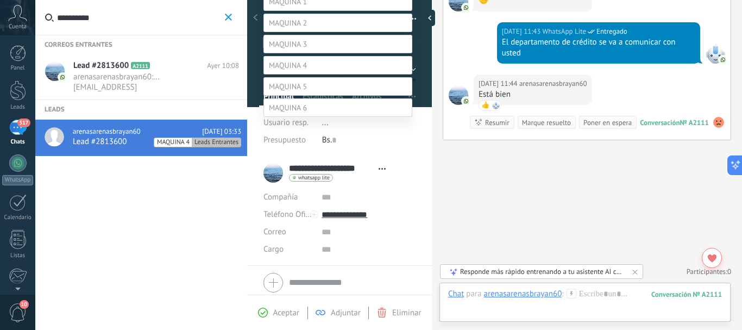
click at [0, 0] on label "CARGADAS" at bounding box center [0, 0] width 0 height 0
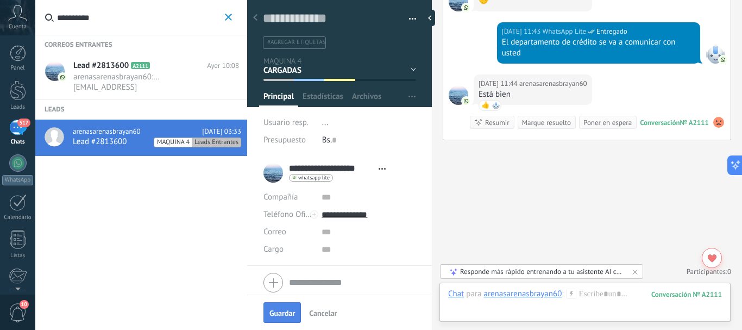
click at [277, 314] on span "Guardar" at bounding box center [282, 313] width 26 height 8
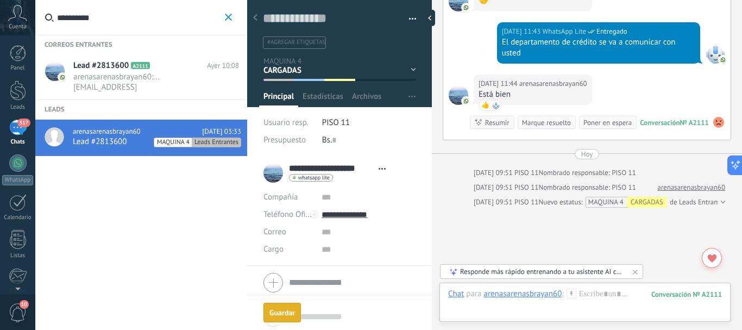
scroll to position [1236, 0]
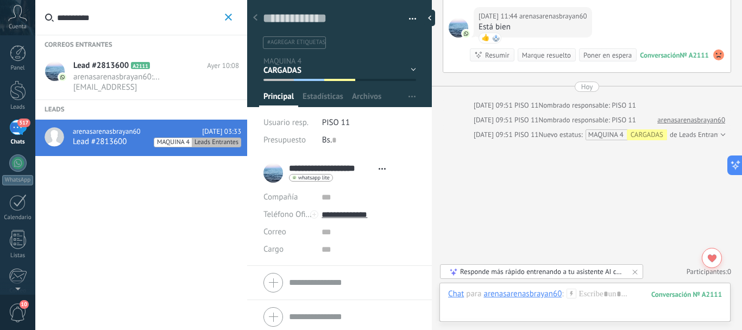
click at [229, 19] on icon "button" at bounding box center [228, 17] width 7 height 7
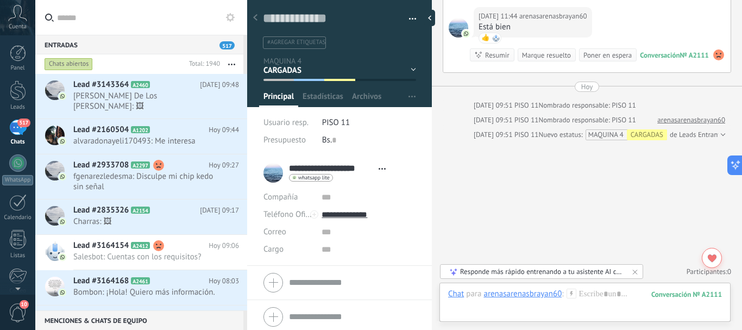
click at [130, 22] on input "text" at bounding box center [147, 17] width 181 height 35
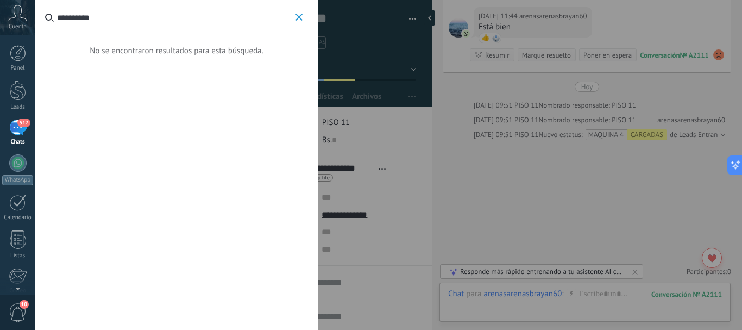
type input "**********"
click at [299, 17] on use "button" at bounding box center [298, 17] width 7 height 7
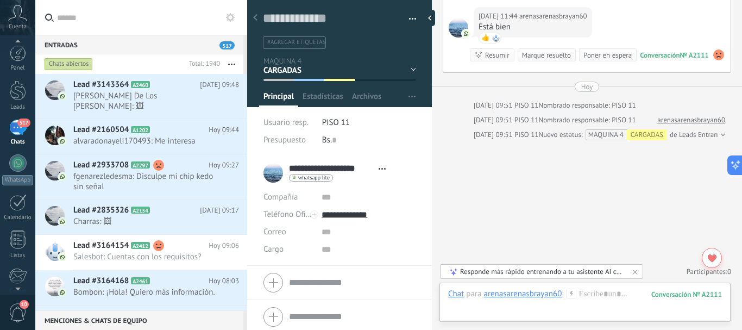
scroll to position [109, 0]
click at [20, 236] on div at bounding box center [18, 239] width 18 height 19
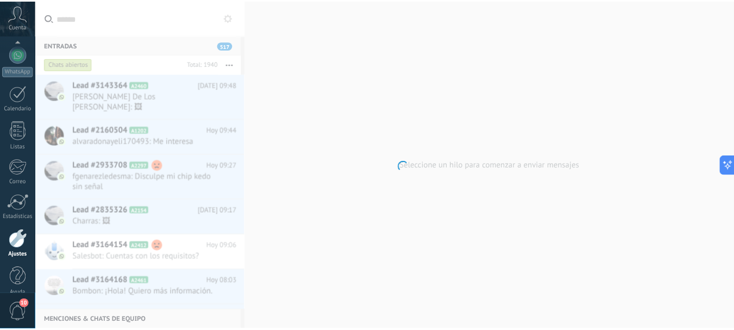
scroll to position [122, 0]
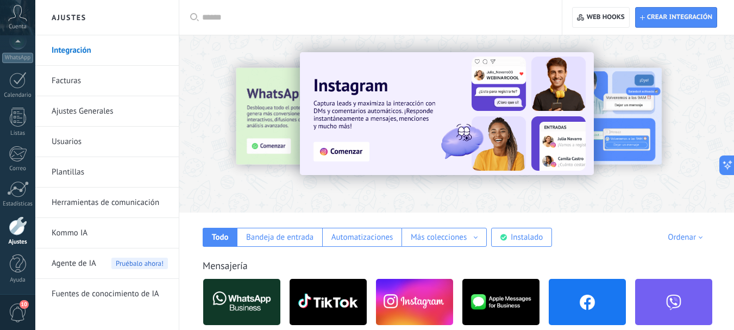
click at [110, 207] on link "Herramientas de comunicación" at bounding box center [110, 202] width 116 height 30
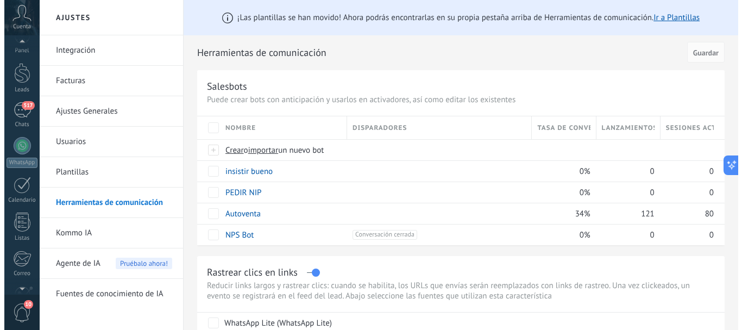
scroll to position [14, 0]
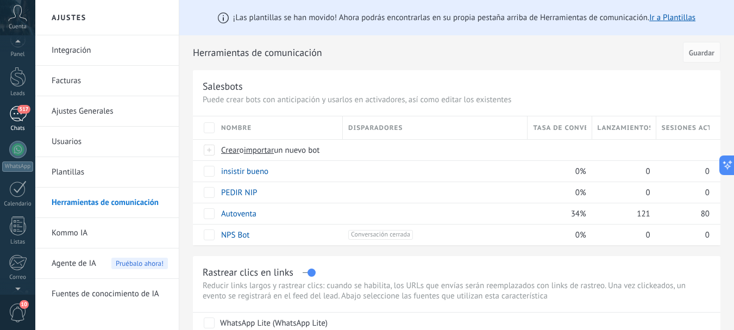
click at [21, 119] on div "517" at bounding box center [17, 114] width 17 height 16
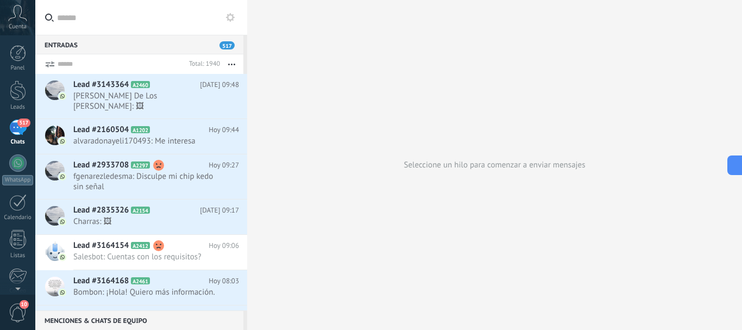
click at [232, 16] on use at bounding box center [230, 17] width 9 height 9
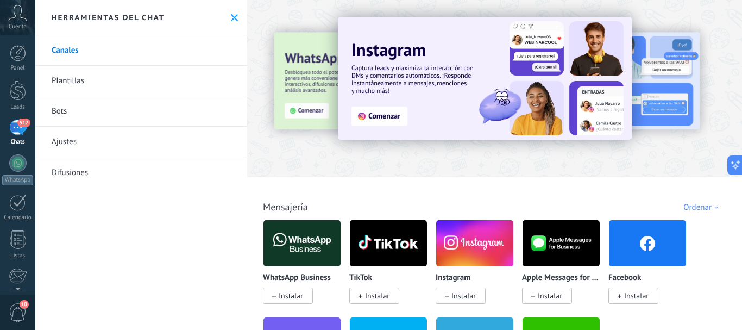
click at [85, 178] on link "Difusiones" at bounding box center [141, 172] width 212 height 30
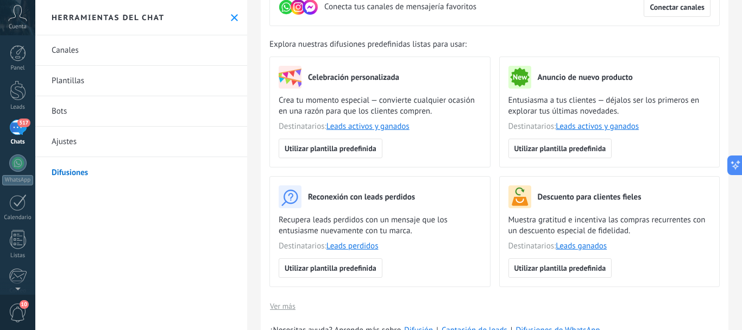
scroll to position [162, 0]
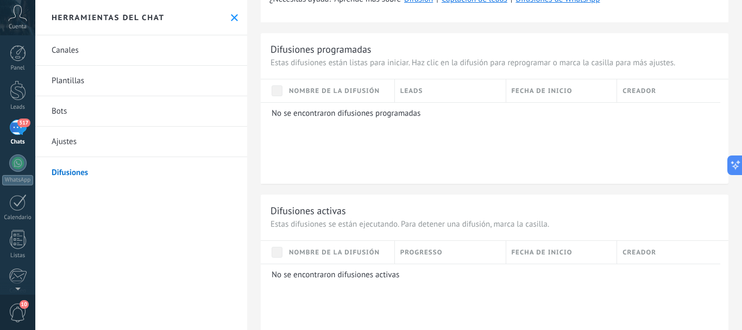
scroll to position [319, 0]
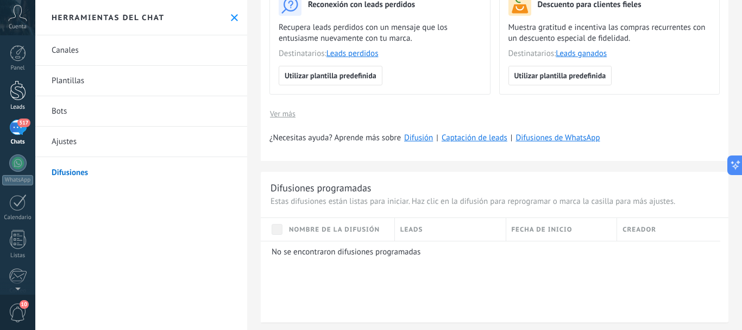
click at [17, 88] on div at bounding box center [18, 90] width 16 height 20
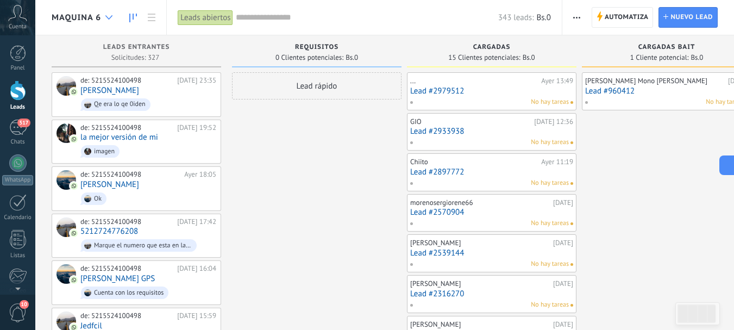
click at [107, 14] on div at bounding box center [109, 17] width 18 height 21
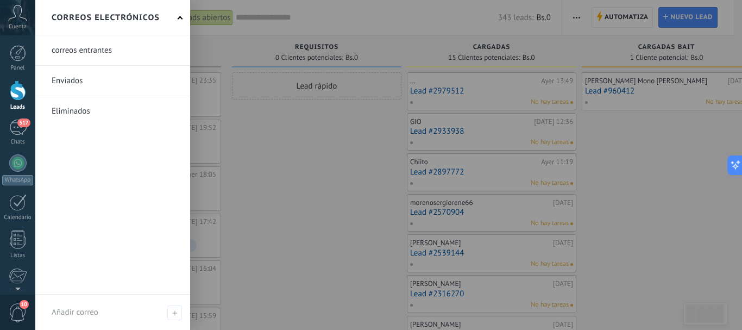
click at [281, 16] on div at bounding box center [406, 165] width 742 height 330
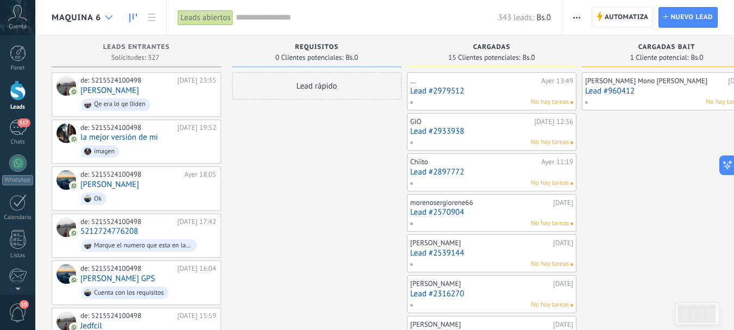
click at [116, 15] on div at bounding box center [109, 17] width 18 height 21
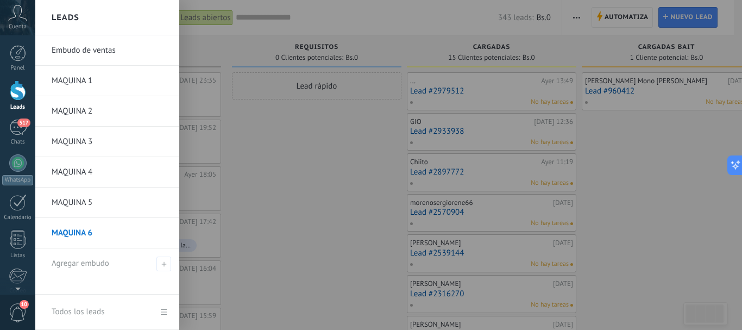
click at [81, 81] on link "MAQUINA 1" at bounding box center [110, 81] width 117 height 30
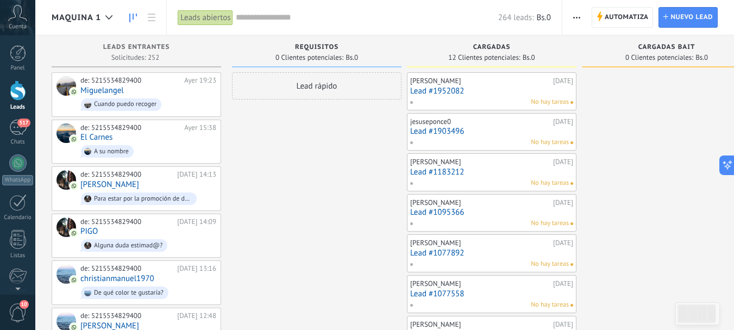
click at [269, 17] on input "text" at bounding box center [367, 17] width 262 height 11
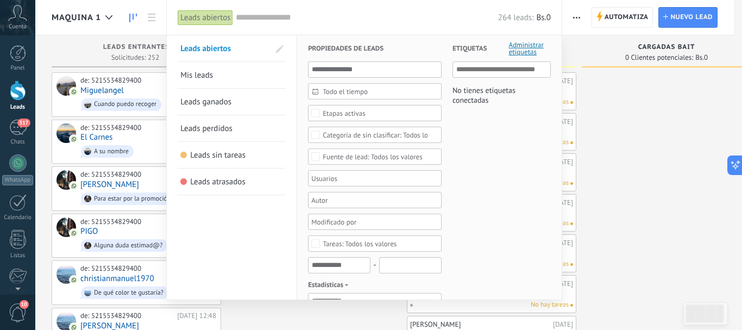
click at [329, 110] on div "Etapas activas" at bounding box center [344, 113] width 43 height 8
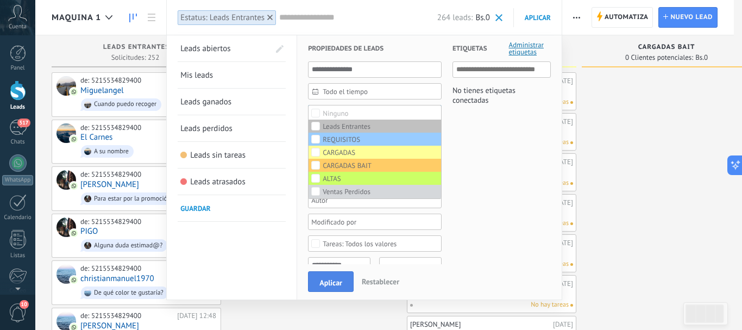
click at [328, 281] on span "Aplicar" at bounding box center [330, 283] width 23 height 8
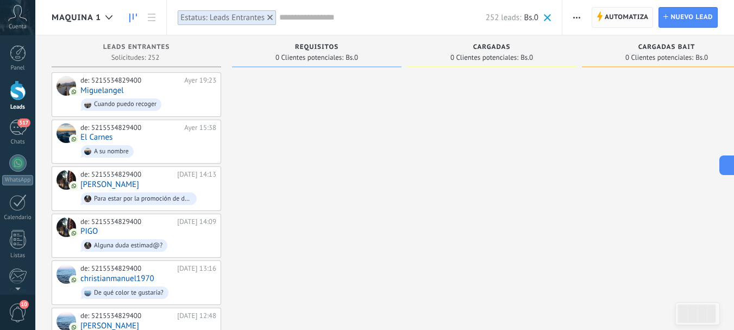
click at [608, 17] on span "Automatiza" at bounding box center [627, 18] width 44 height 20
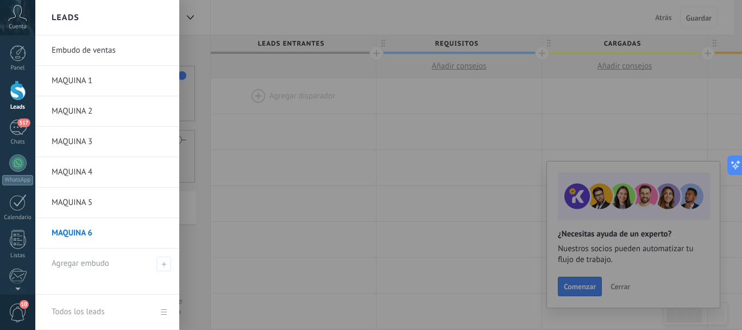
click at [21, 99] on div at bounding box center [18, 90] width 16 height 20
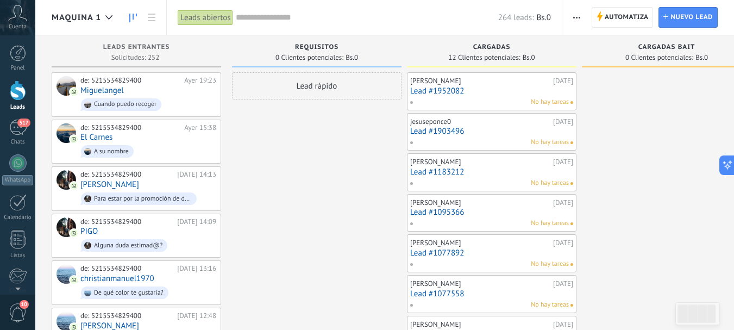
click at [270, 12] on input "text" at bounding box center [367, 17] width 262 height 11
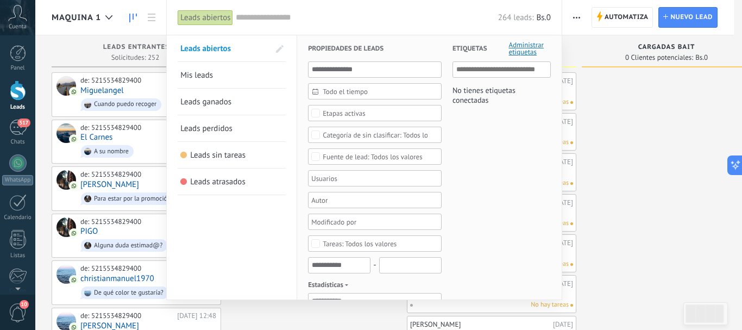
click at [355, 112] on div "Etapas activas" at bounding box center [344, 113] width 43 height 8
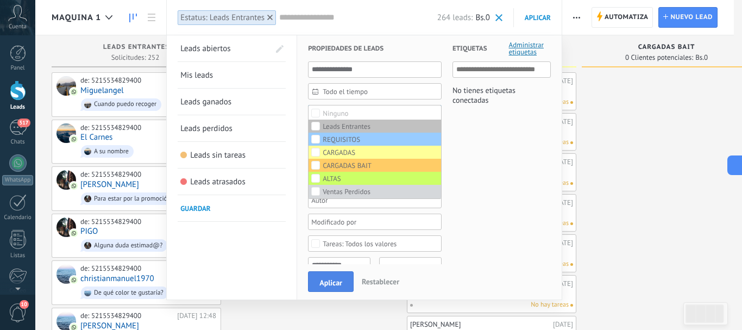
click at [335, 280] on span "Aplicar" at bounding box center [330, 283] width 23 height 8
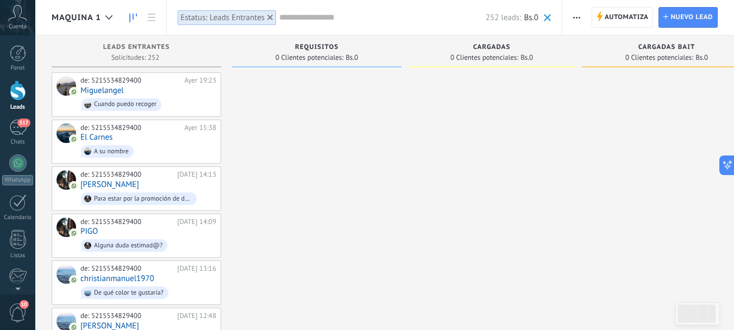
click at [571, 21] on button "button" at bounding box center [577, 17] width 16 height 21
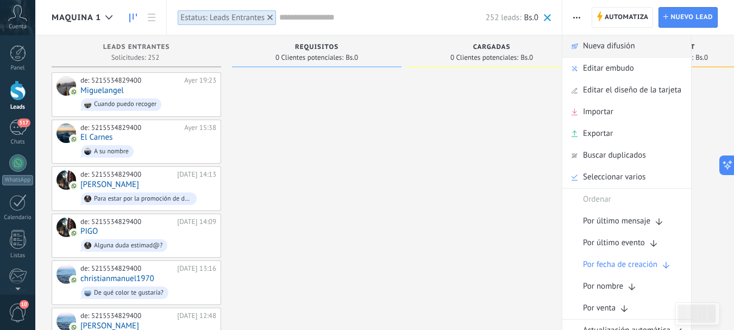
click at [620, 45] on span "Nueva difusión" at bounding box center [609, 46] width 52 height 22
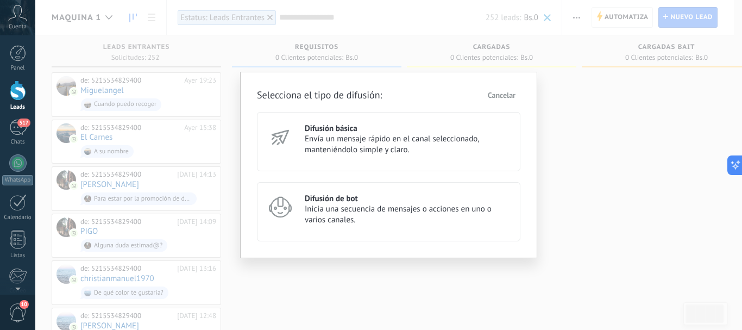
click at [369, 205] on span "Inicia una secuencia de mensajes o acciones en uno o varios canales." at bounding box center [408, 215] width 206 height 22
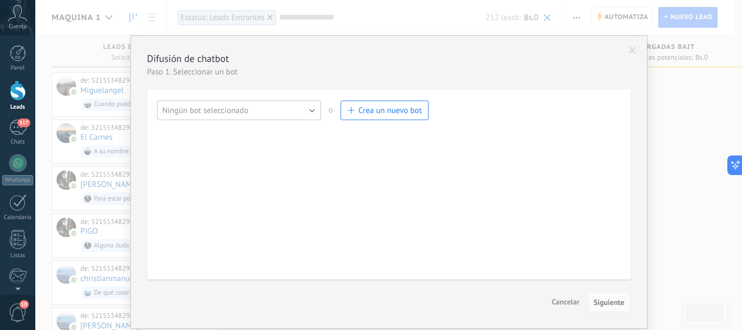
click at [311, 112] on button "Ningún bot seleccionado" at bounding box center [239, 110] width 164 height 20
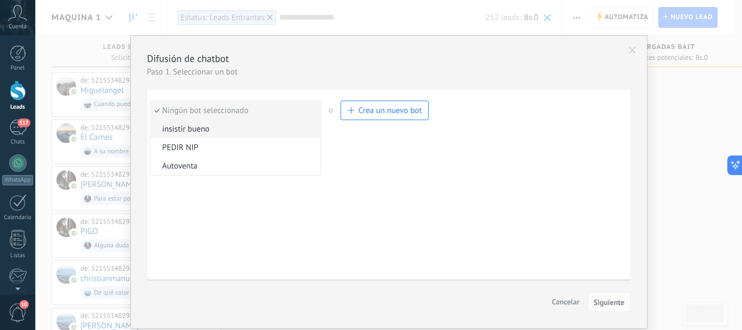
click at [211, 128] on span "insistir bueno" at bounding box center [233, 129] width 167 height 10
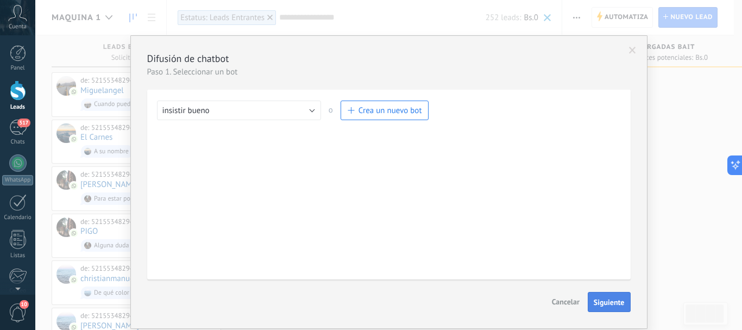
click at [605, 303] on span "Siguiente" at bounding box center [609, 302] width 31 height 8
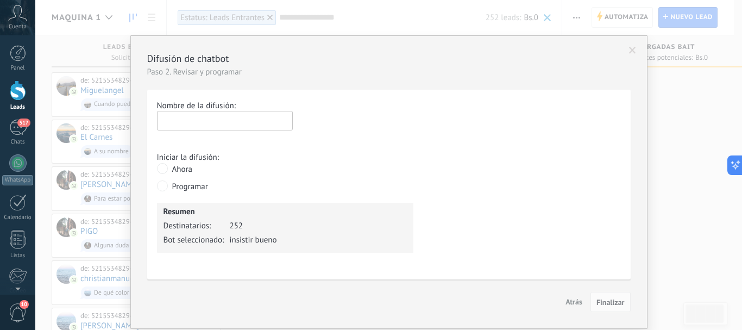
click at [222, 122] on input "text" at bounding box center [225, 121] width 136 height 20
type input "*********"
click at [607, 303] on span "Finalizar" at bounding box center [610, 302] width 28 height 8
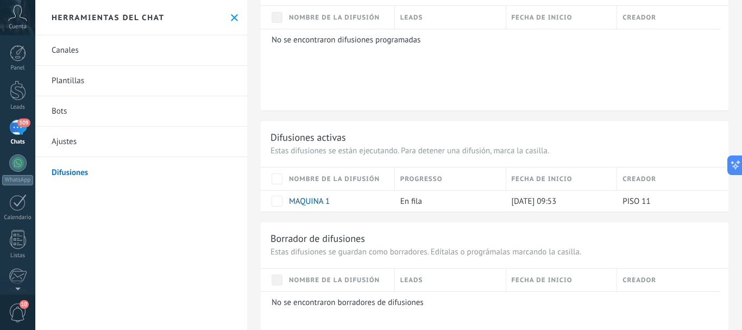
scroll to position [543, 0]
